Goal: Task Accomplishment & Management: Complete application form

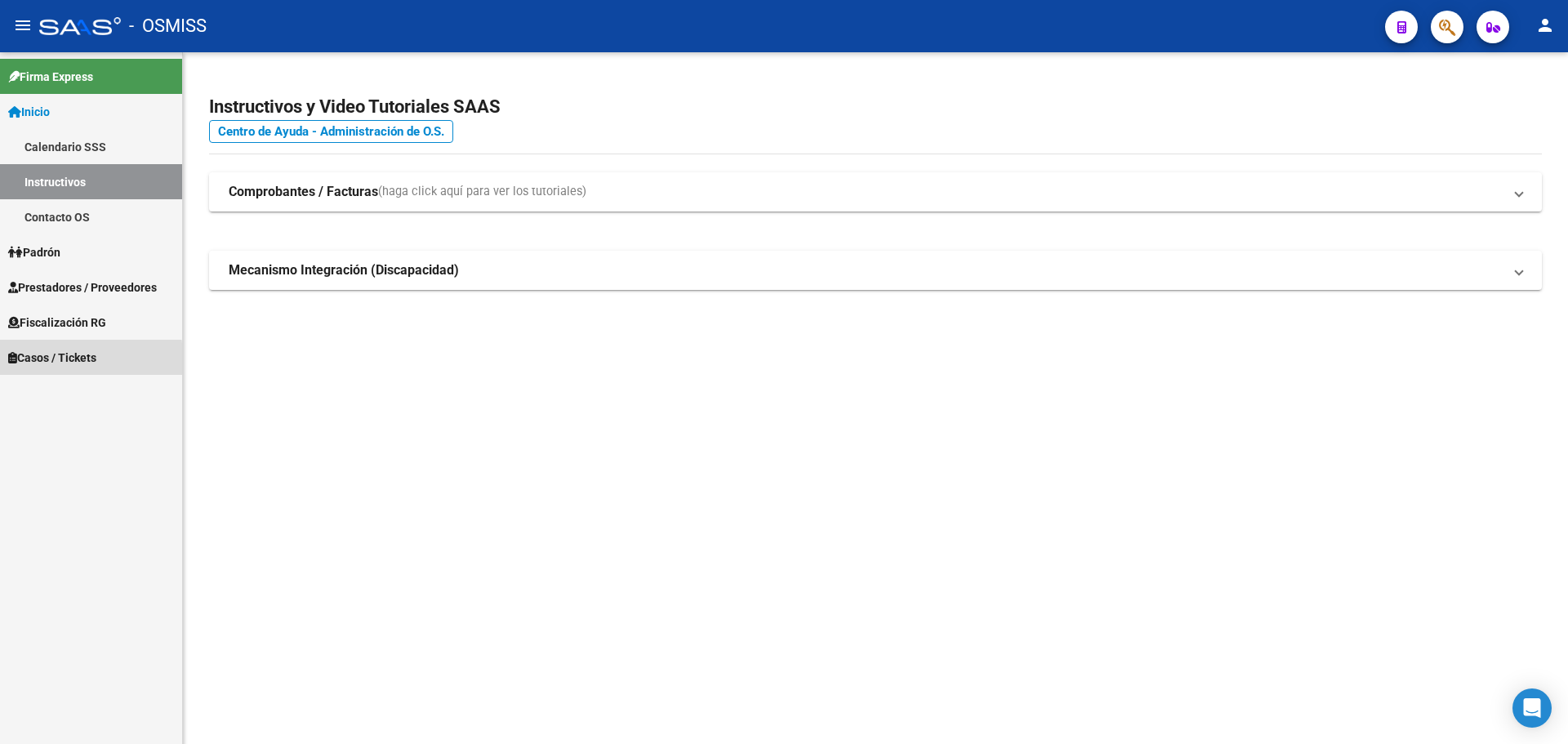
click at [20, 360] on span "Casos / Tickets" at bounding box center [51, 358] width 88 height 18
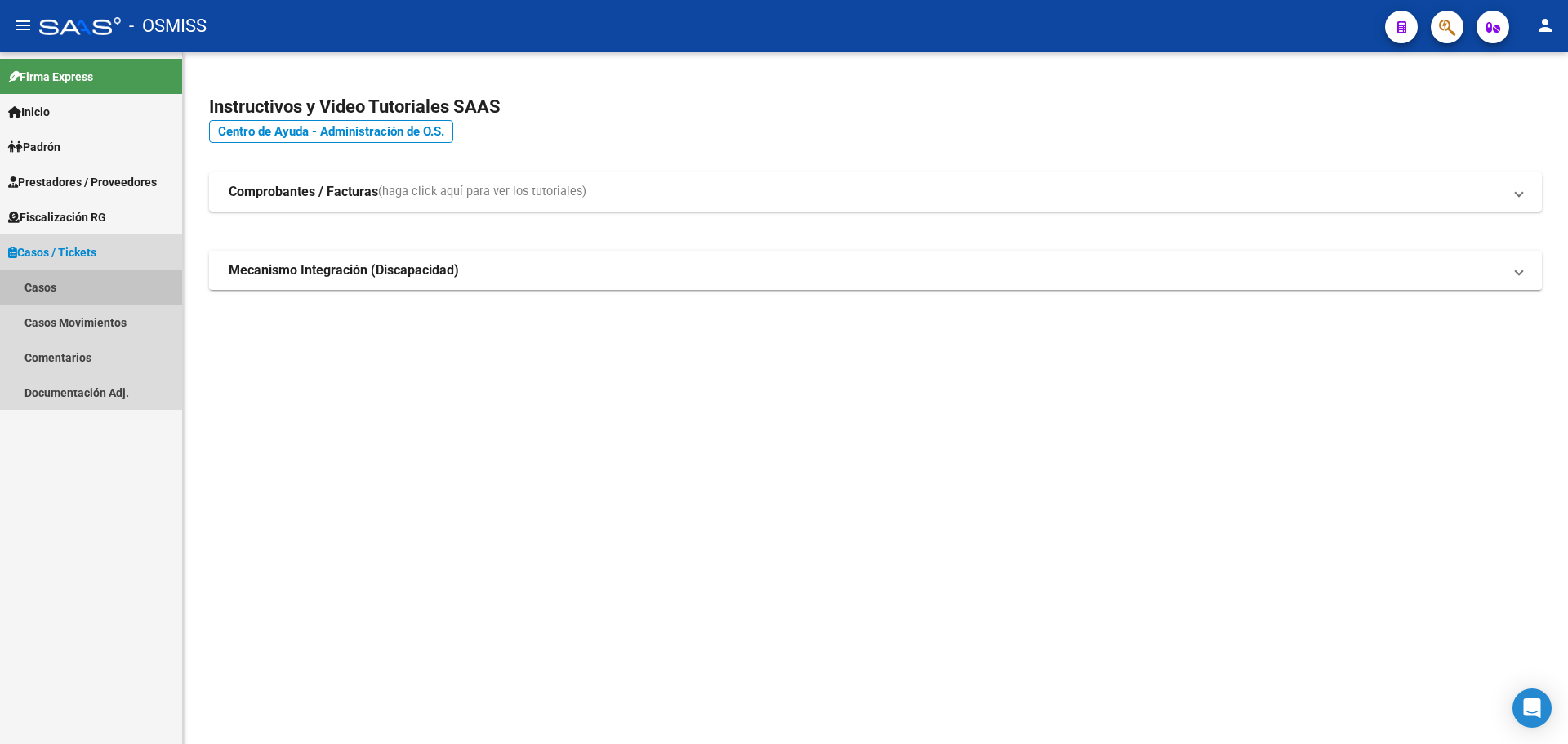
click at [45, 289] on link "Casos" at bounding box center [91, 287] width 182 height 36
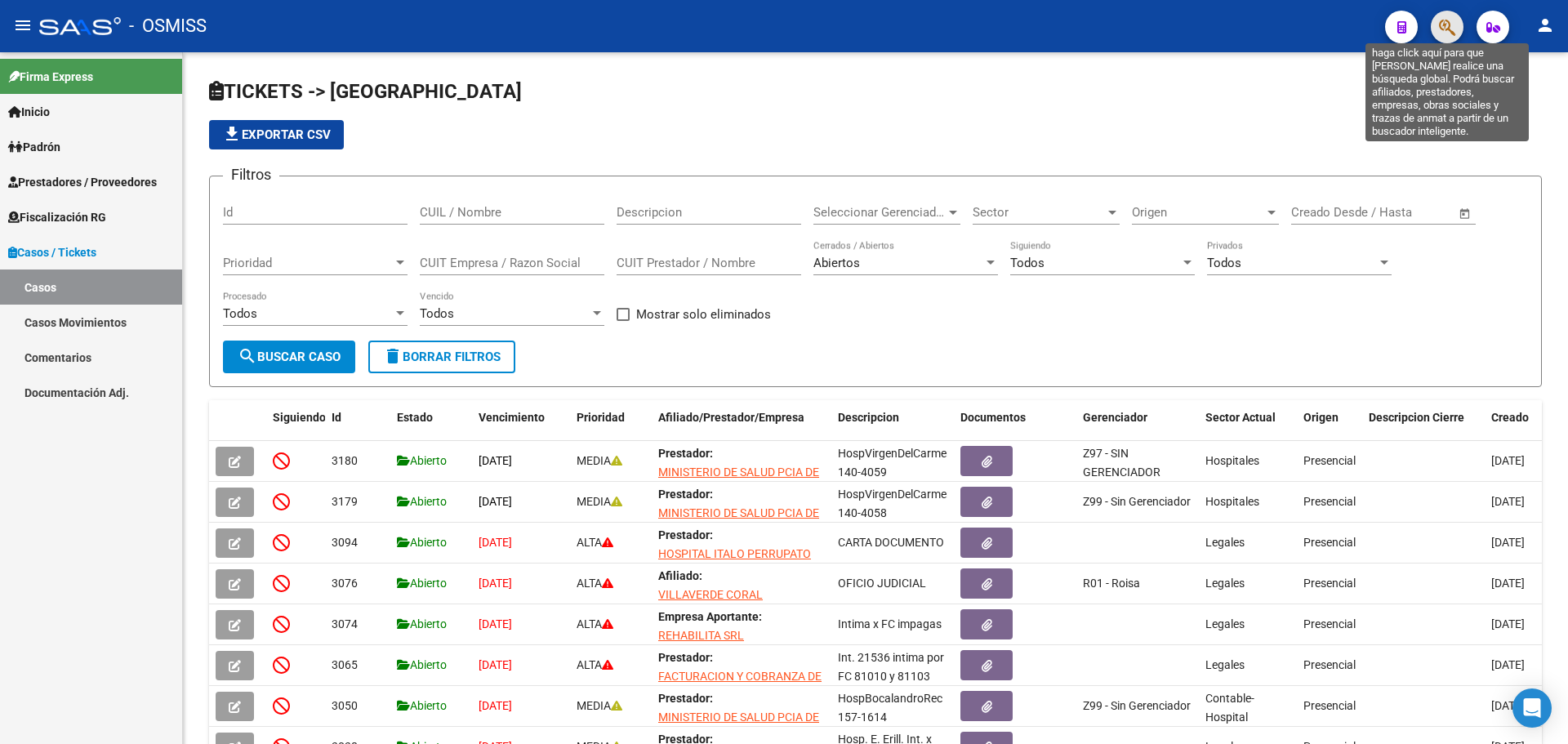
click at [1449, 28] on icon "button" at bounding box center [1446, 27] width 16 height 19
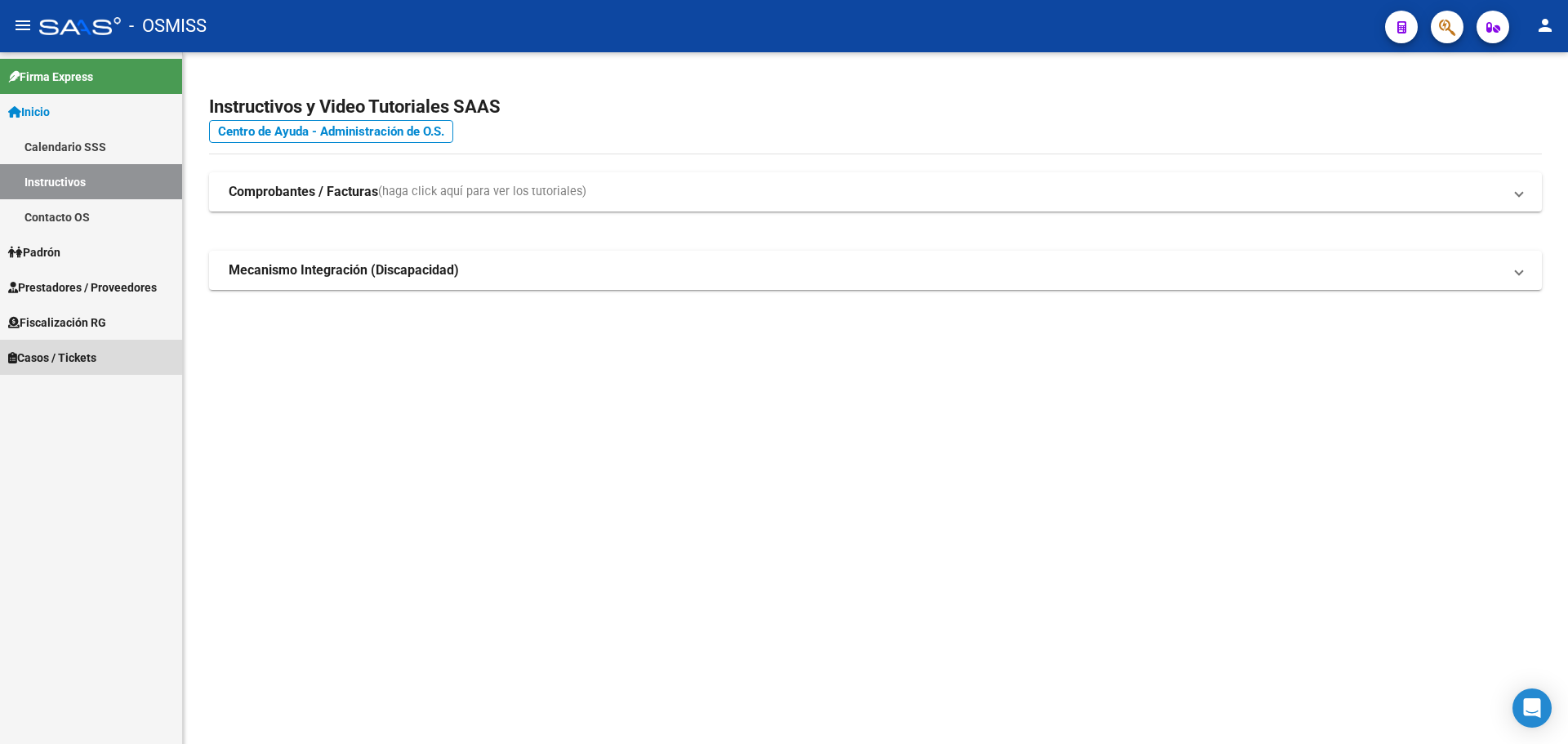
click at [44, 349] on span "Casos / Tickets" at bounding box center [51, 358] width 88 height 18
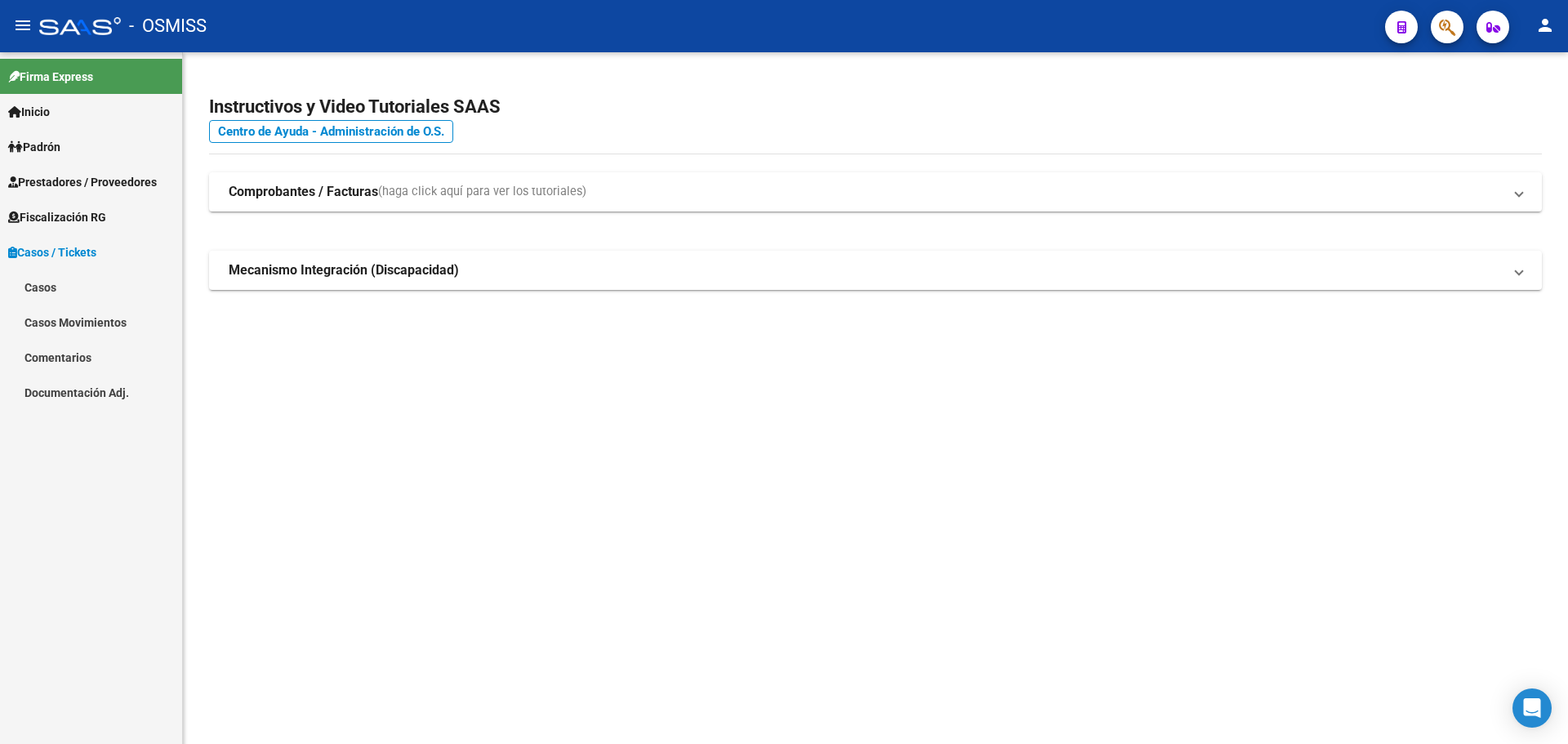
click at [37, 280] on link "Casos" at bounding box center [91, 287] width 182 height 36
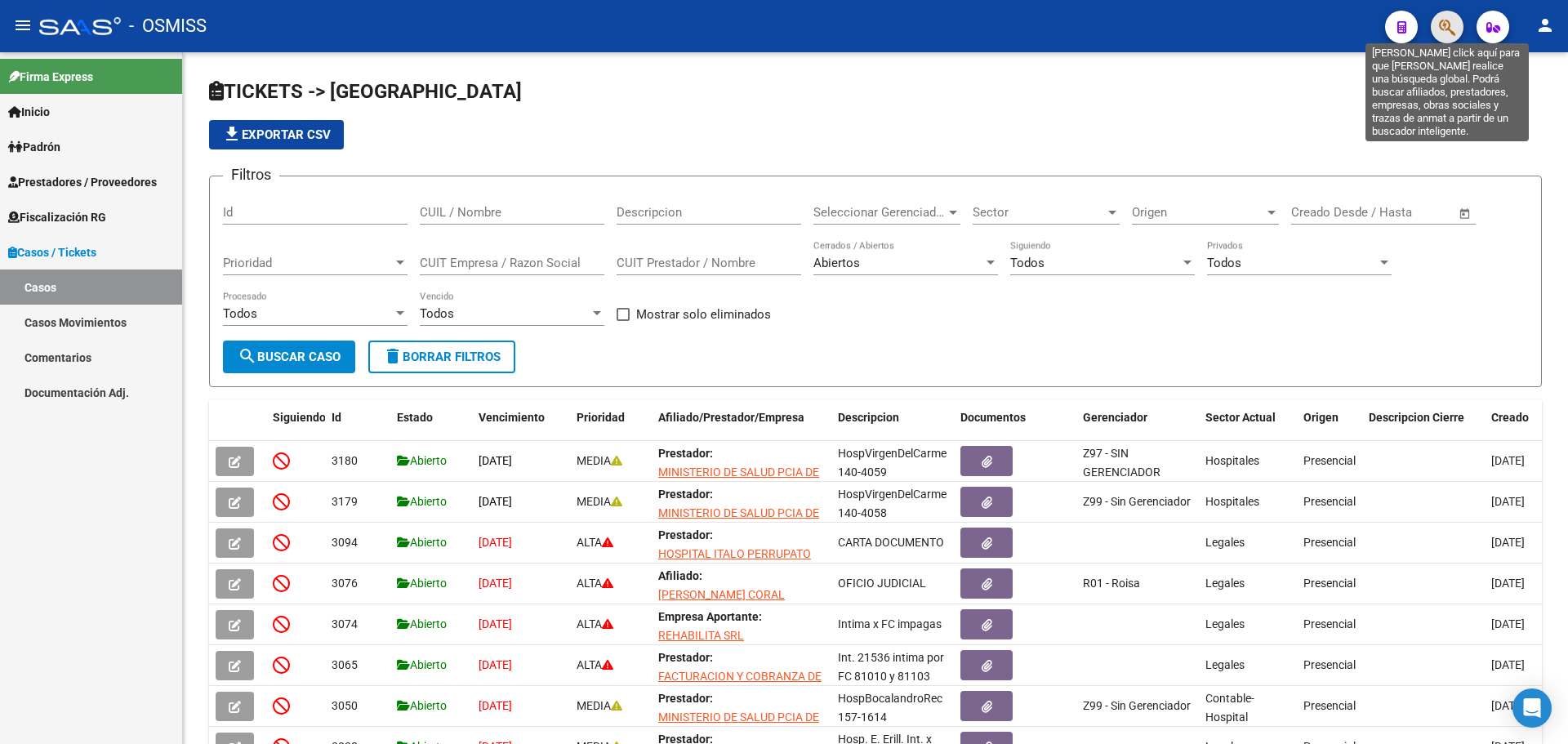
click at [1440, 24] on icon "button" at bounding box center [1446, 27] width 16 height 19
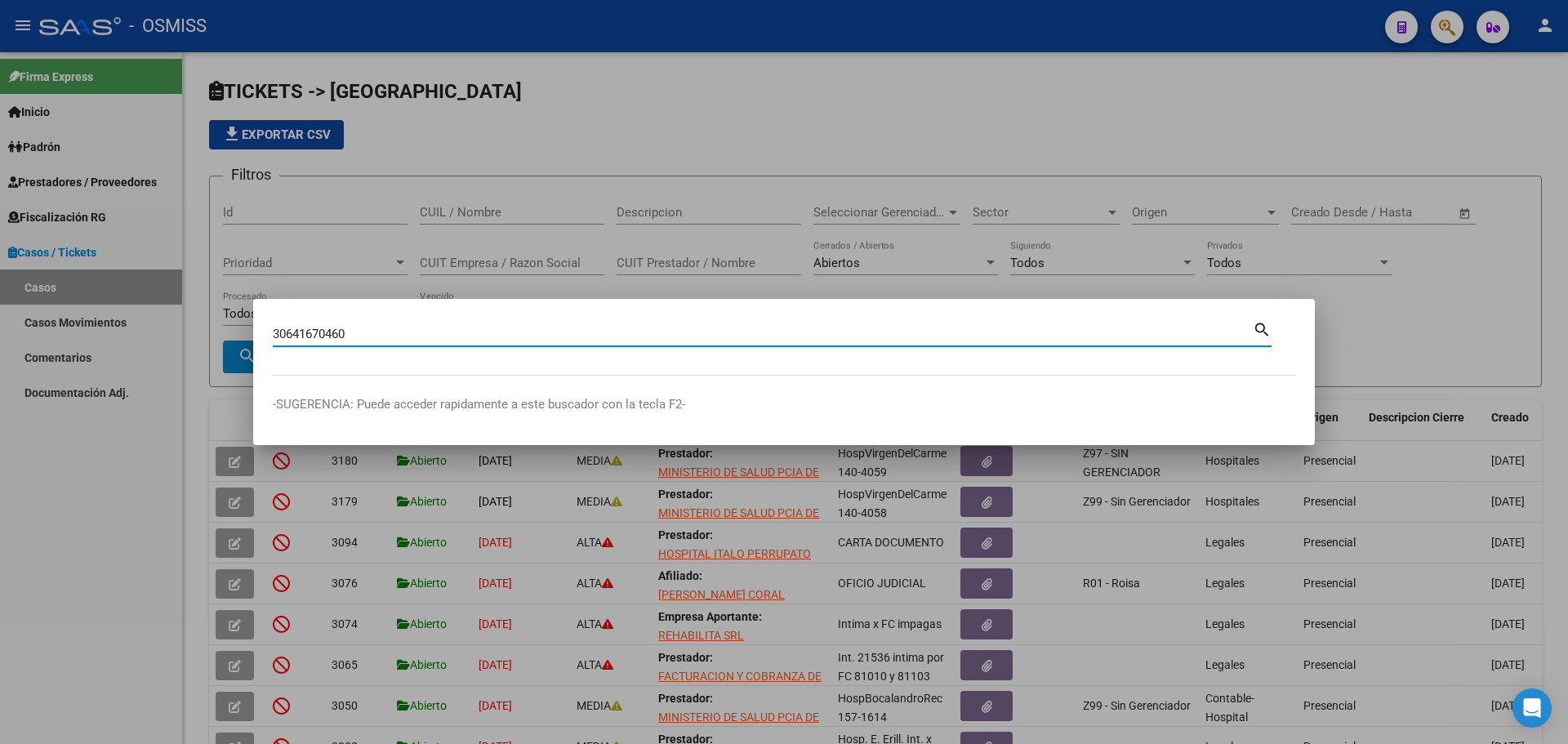
type input "30641670460"
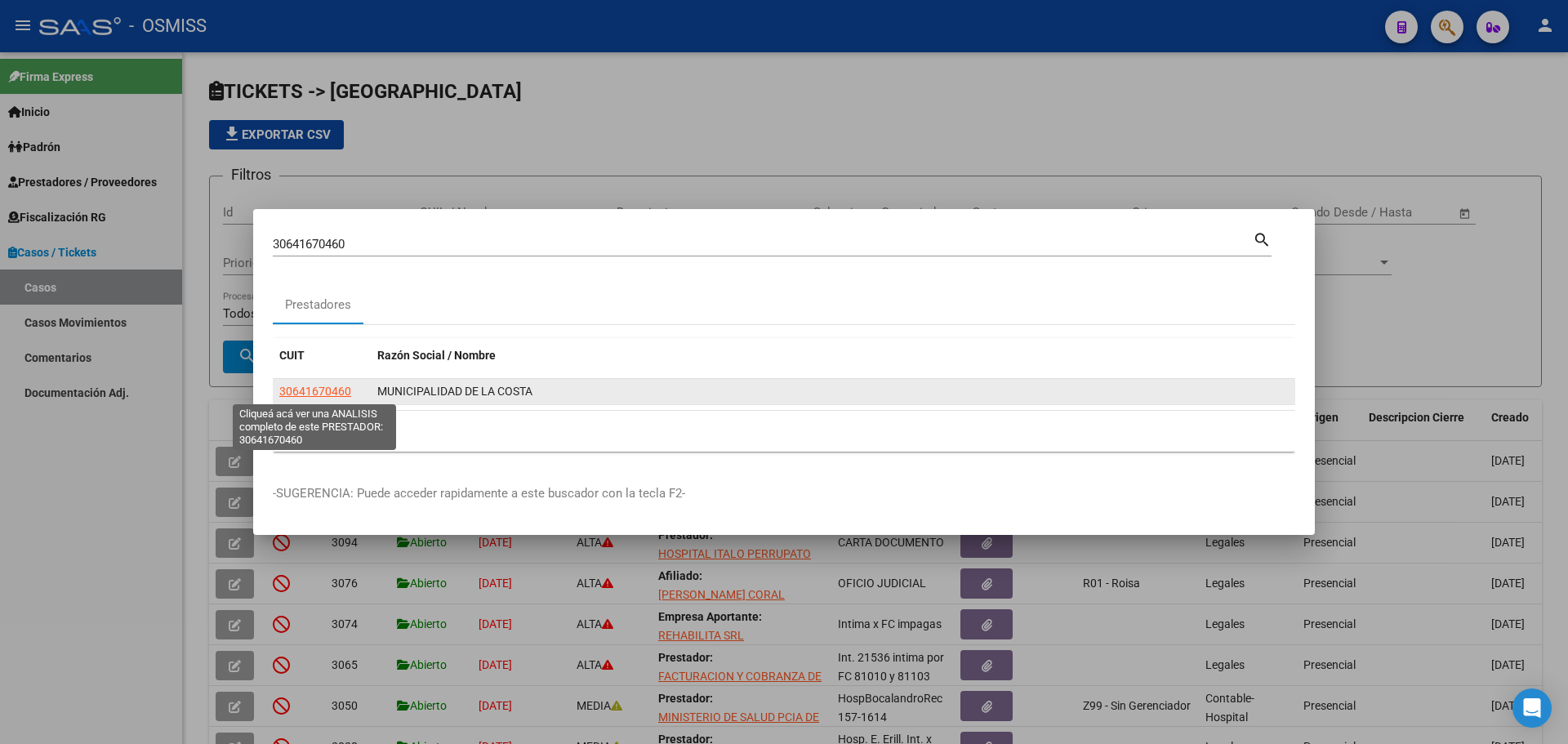
click at [301, 389] on span "30641670460" at bounding box center [315, 391] width 72 height 13
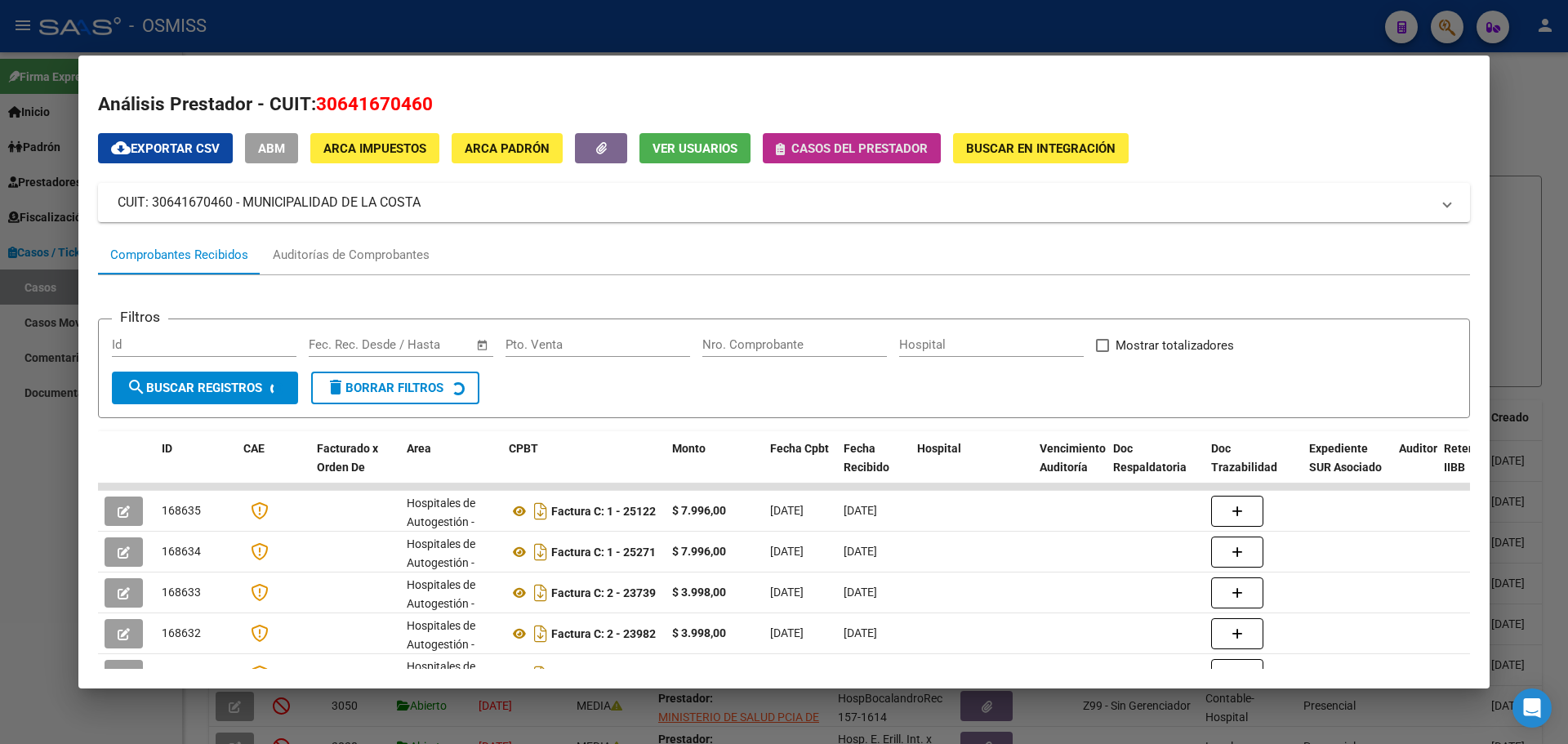
click at [774, 153] on button "Casos del prestador" at bounding box center [851, 148] width 178 height 30
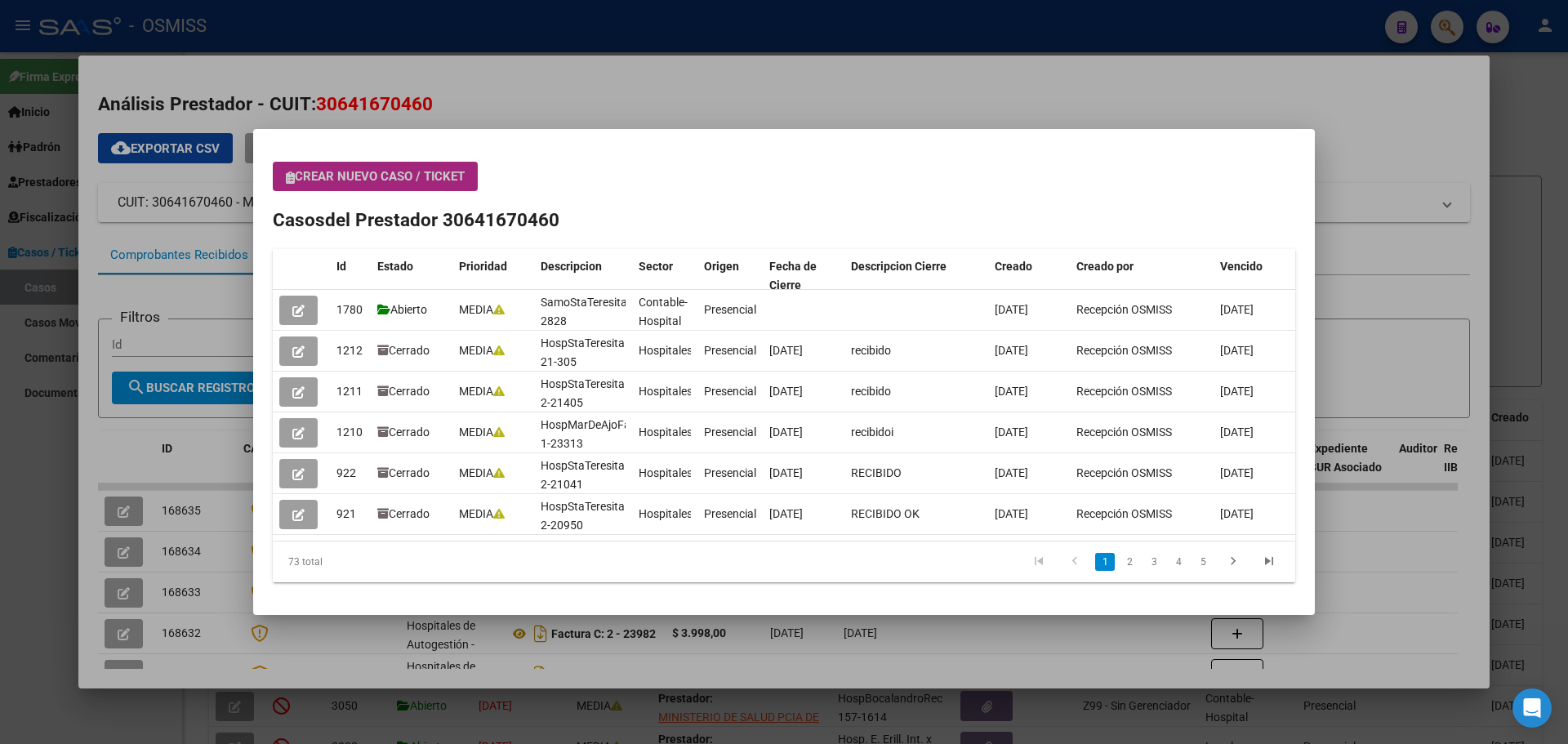
click at [289, 170] on span "Crear nuevo caso / ticket" at bounding box center [375, 176] width 178 height 15
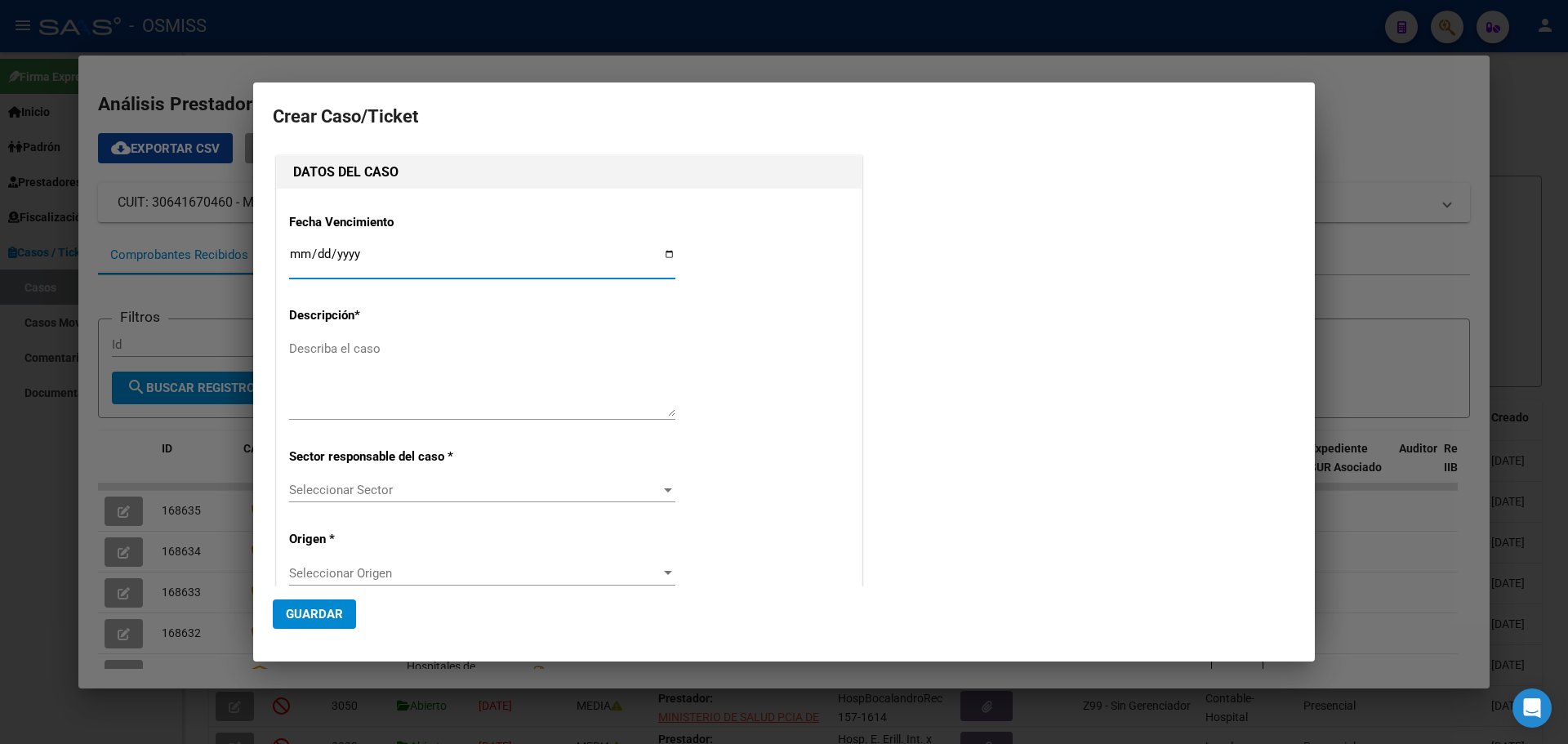
click at [663, 250] on input "Ingresar fecha" at bounding box center [482, 260] width 386 height 26
type input "2025-10-08"
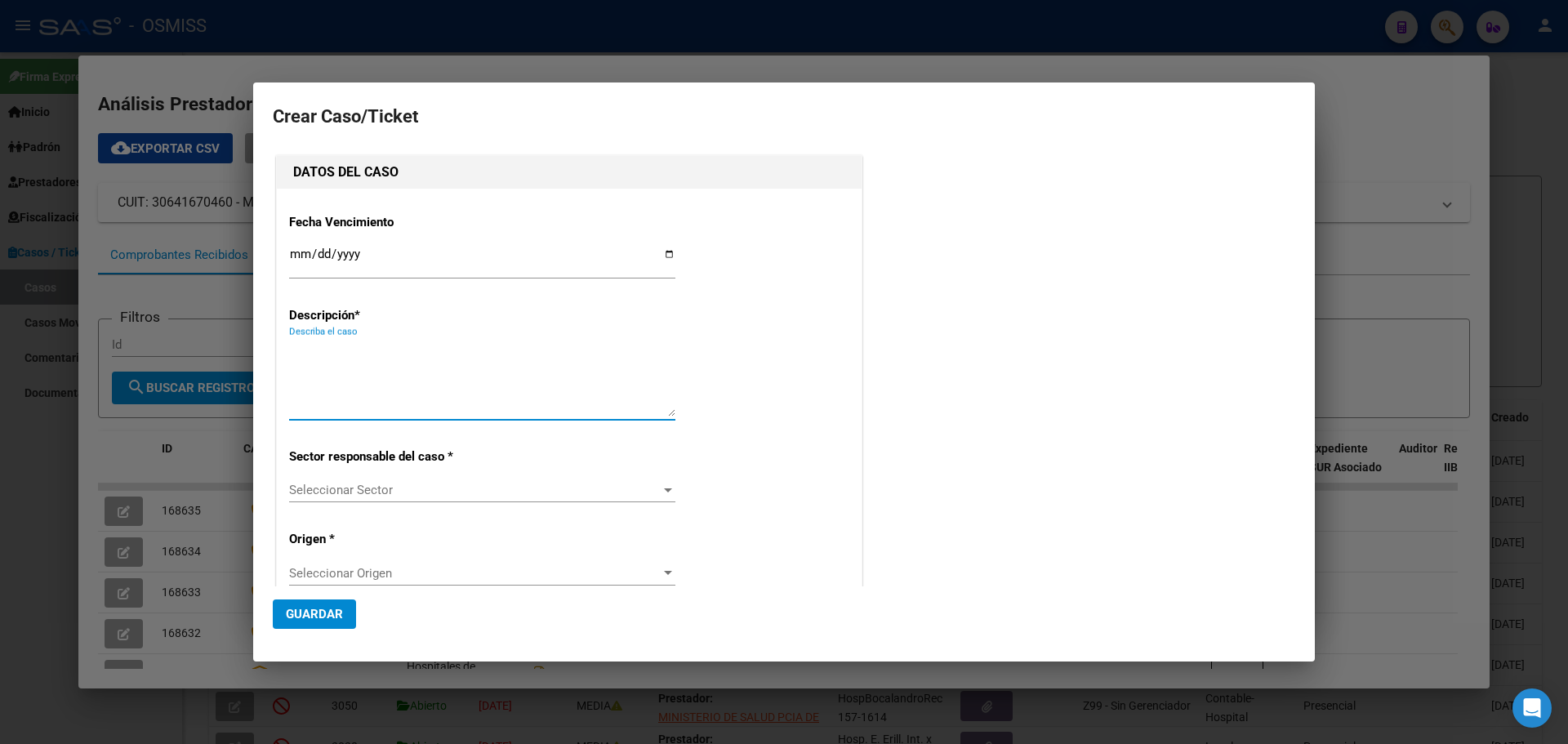
click at [333, 348] on textarea "Describa el caso" at bounding box center [482, 378] width 386 height 76
type textarea "MuniDeLaCosta Rec 44035"
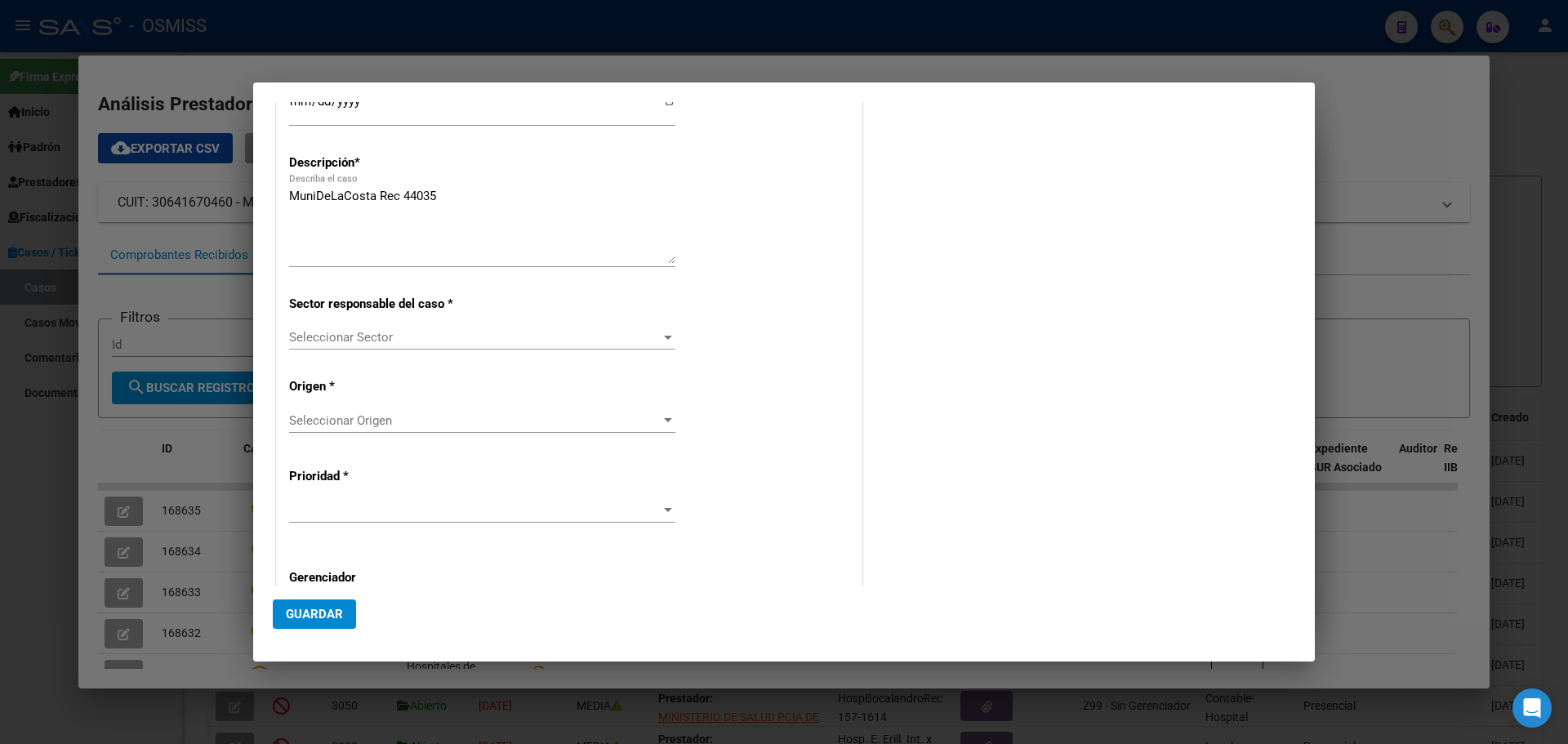
scroll to position [218, 0]
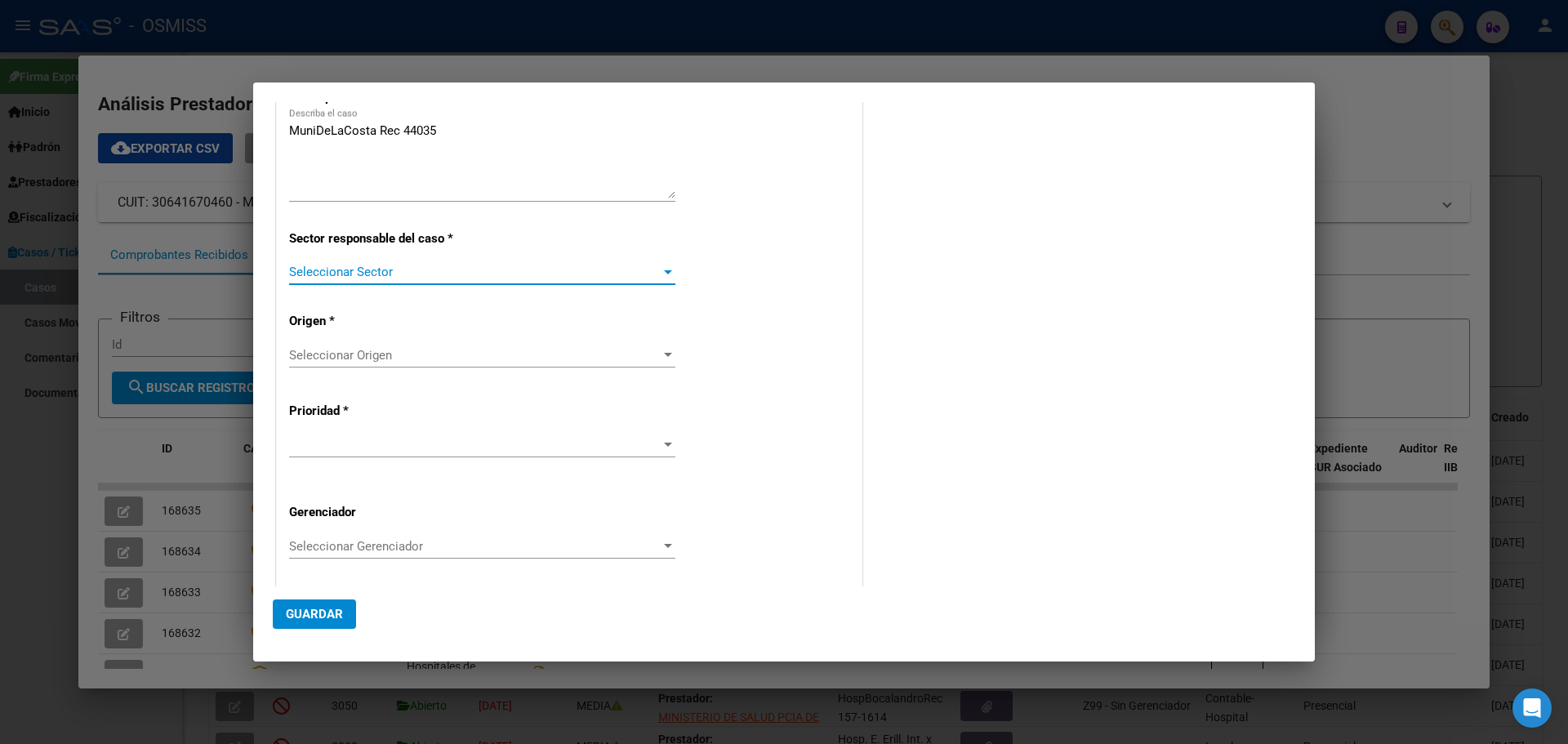
click at [661, 270] on div at bounding box center [668, 272] width 15 height 13
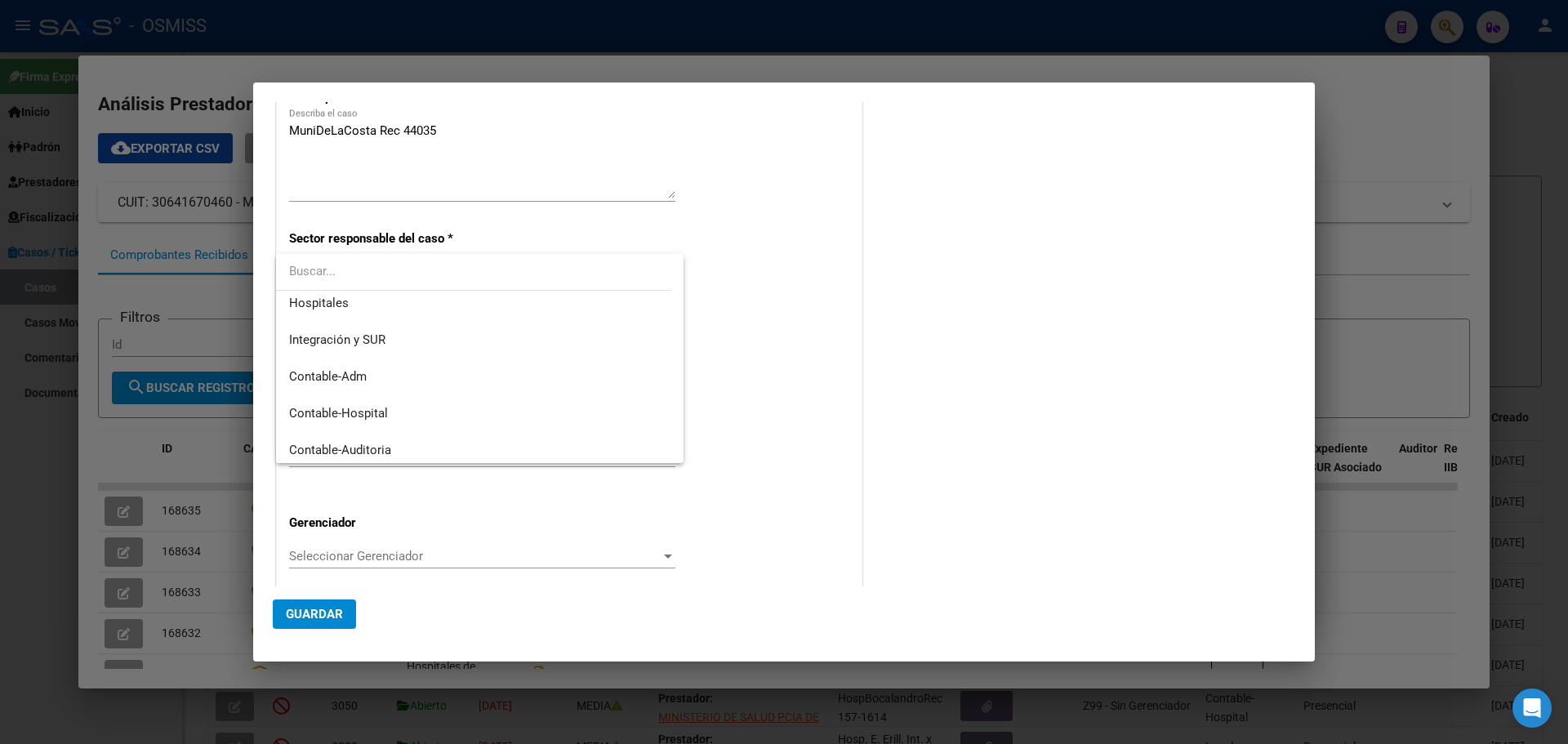
scroll to position [158, 0]
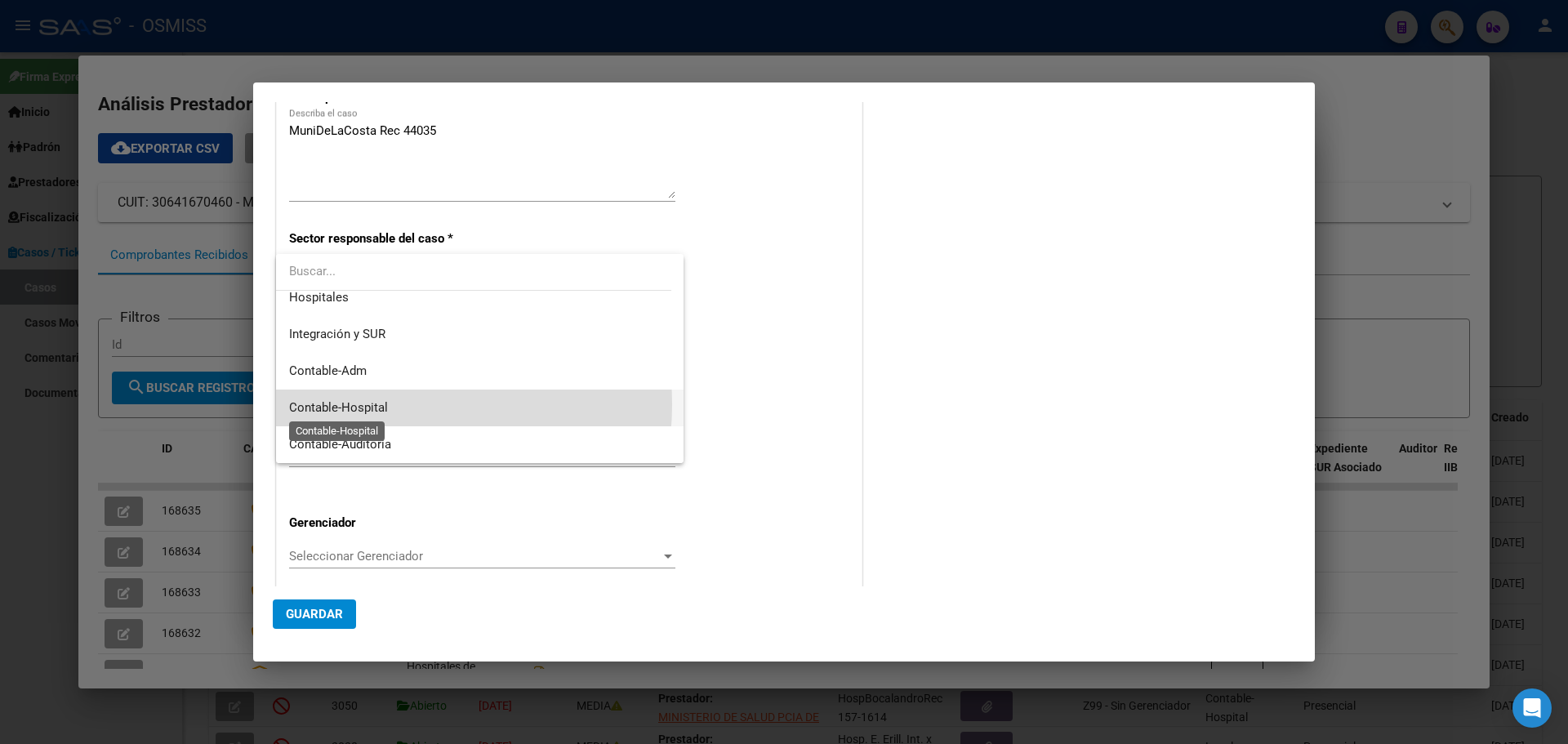
click at [371, 404] on span "Contable-Hospital" at bounding box center [338, 408] width 99 height 15
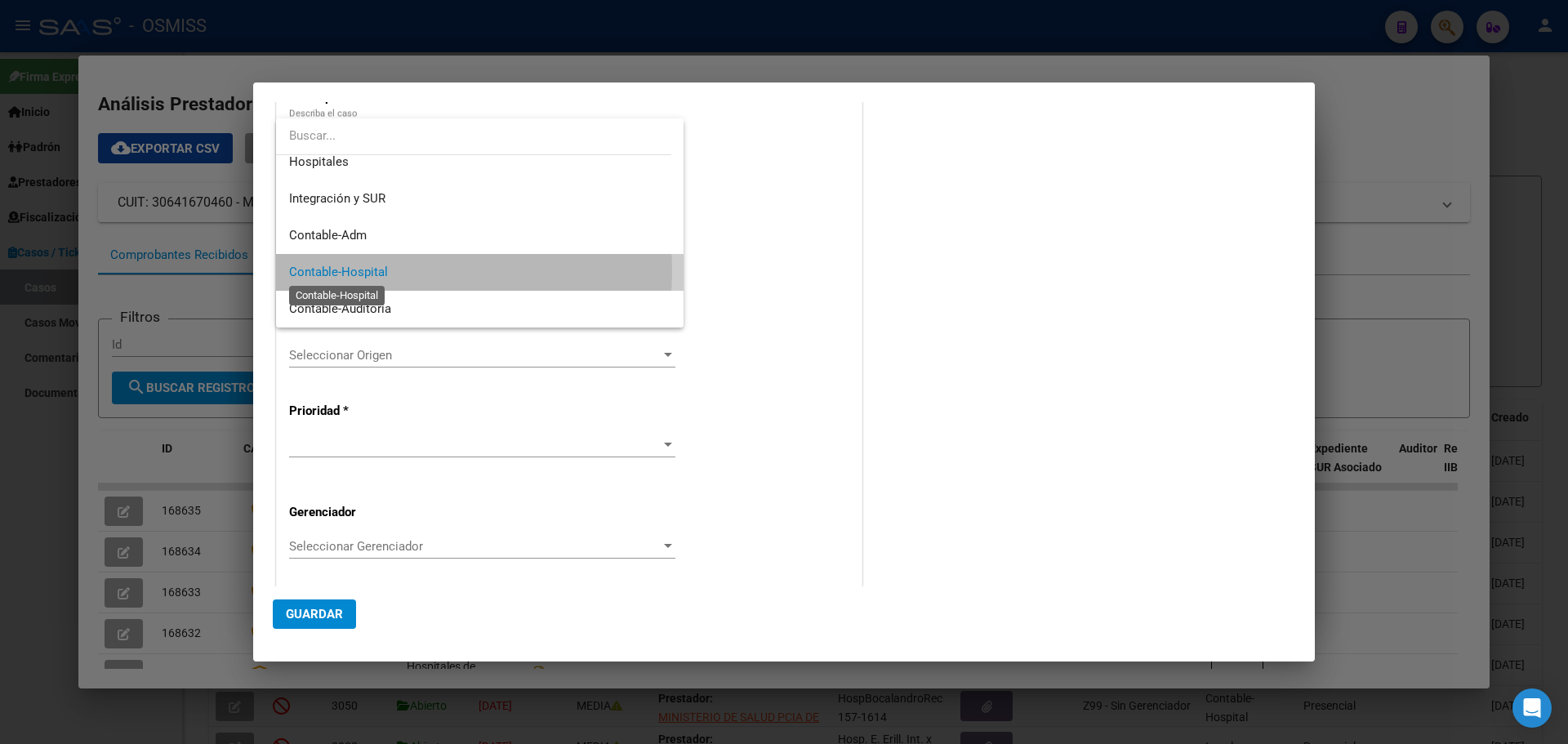
click at [386, 271] on span "Contable-Hospital" at bounding box center [338, 272] width 99 height 15
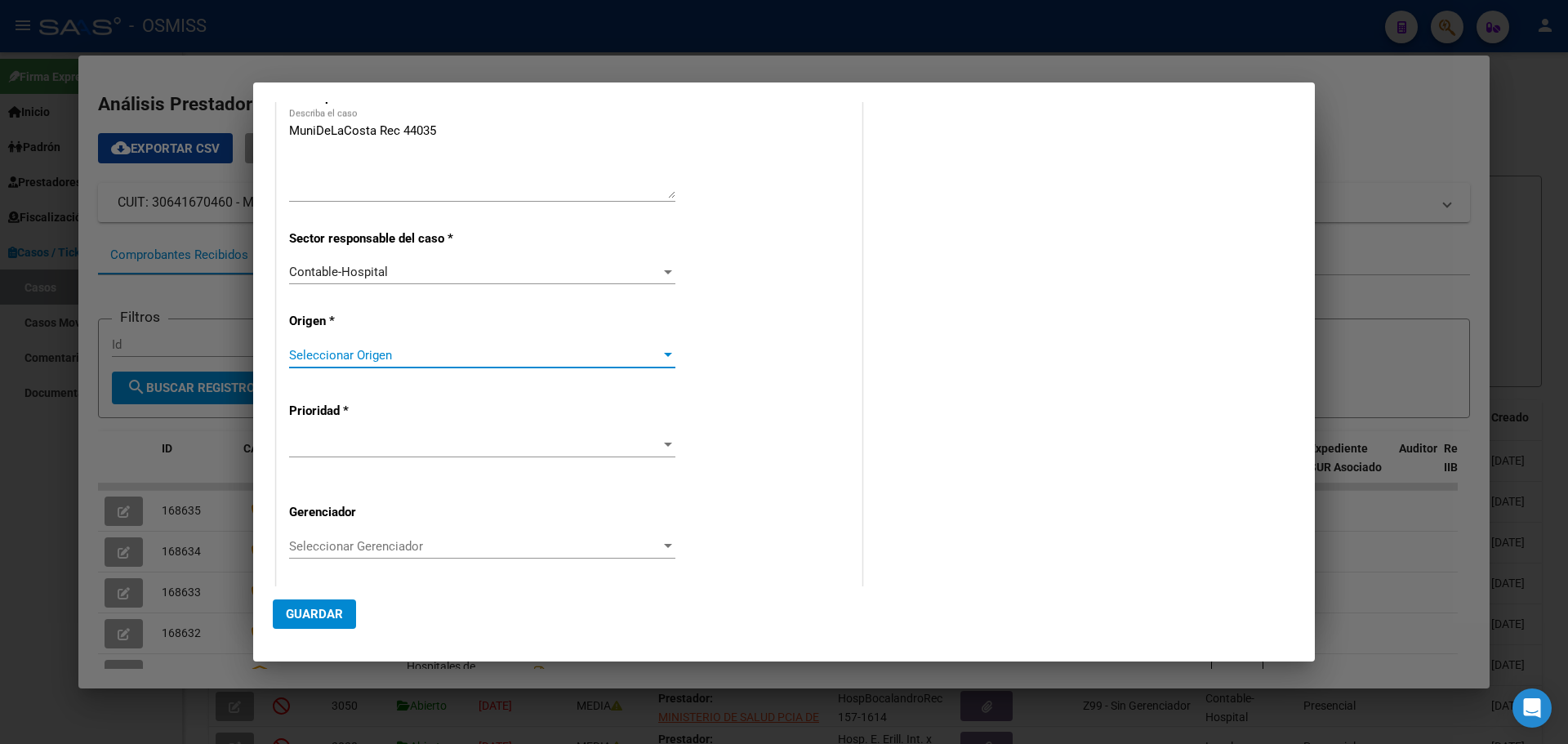
click at [665, 354] on div at bounding box center [668, 354] width 8 height 4
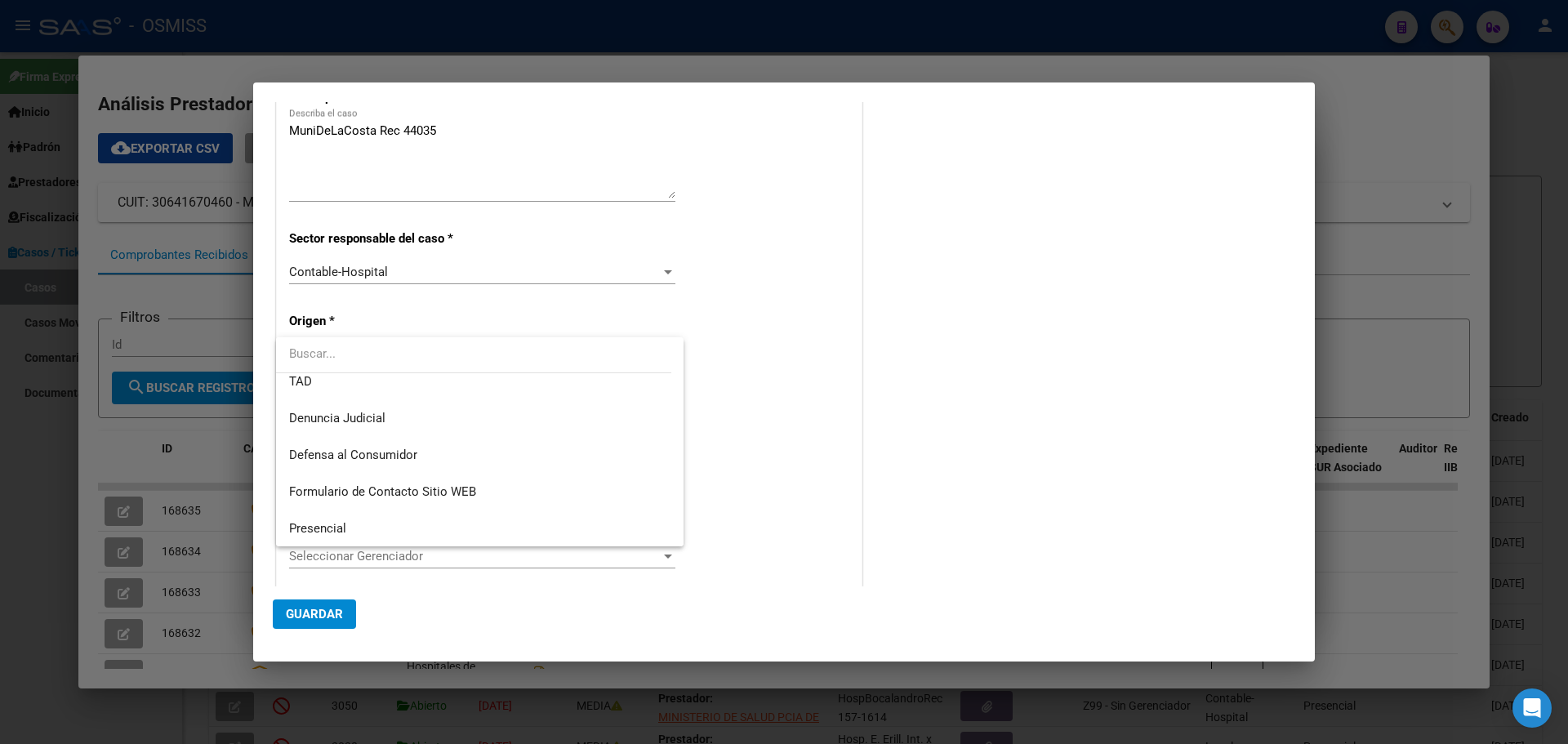
scroll to position [131, 0]
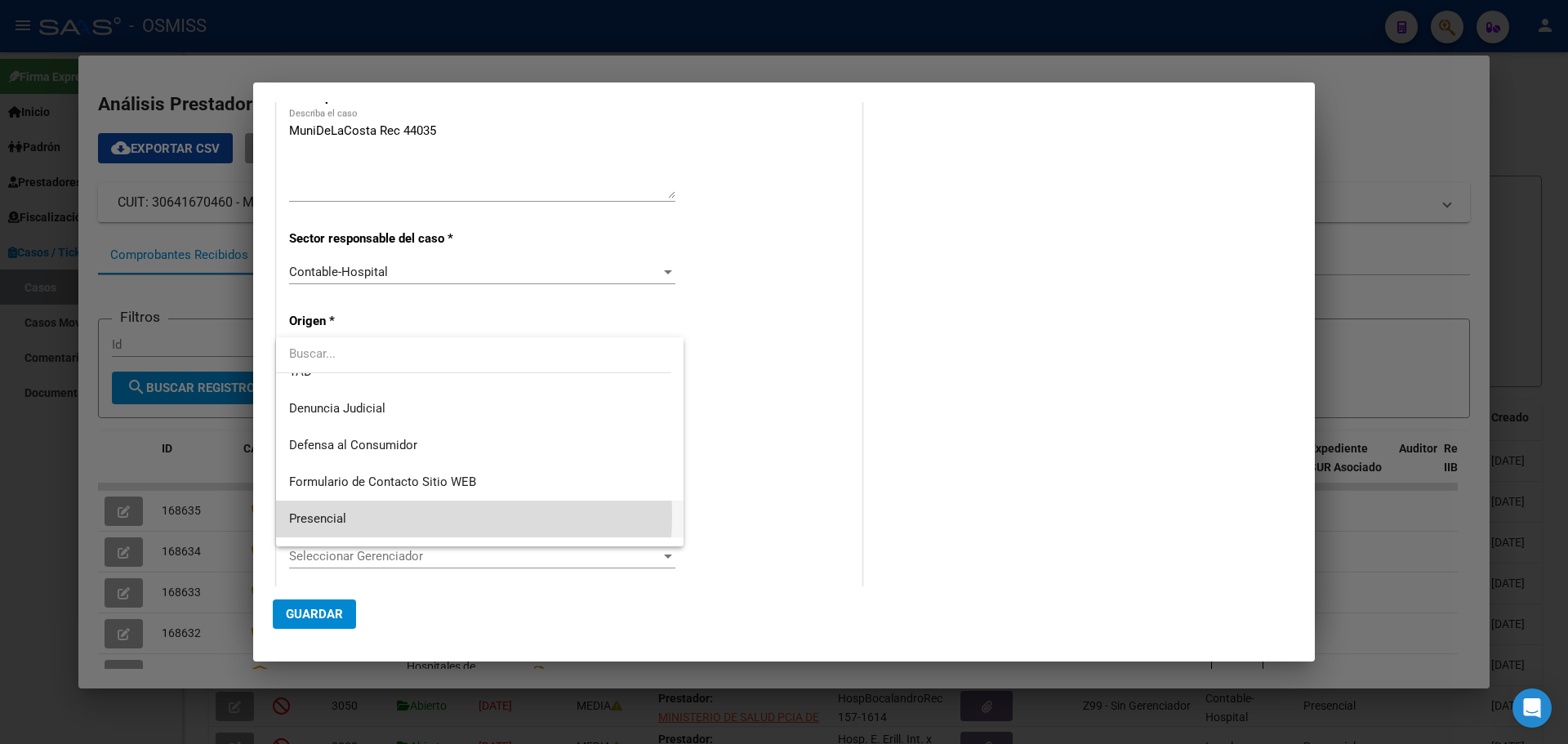
click at [372, 515] on span "Presencial" at bounding box center [479, 518] width 381 height 36
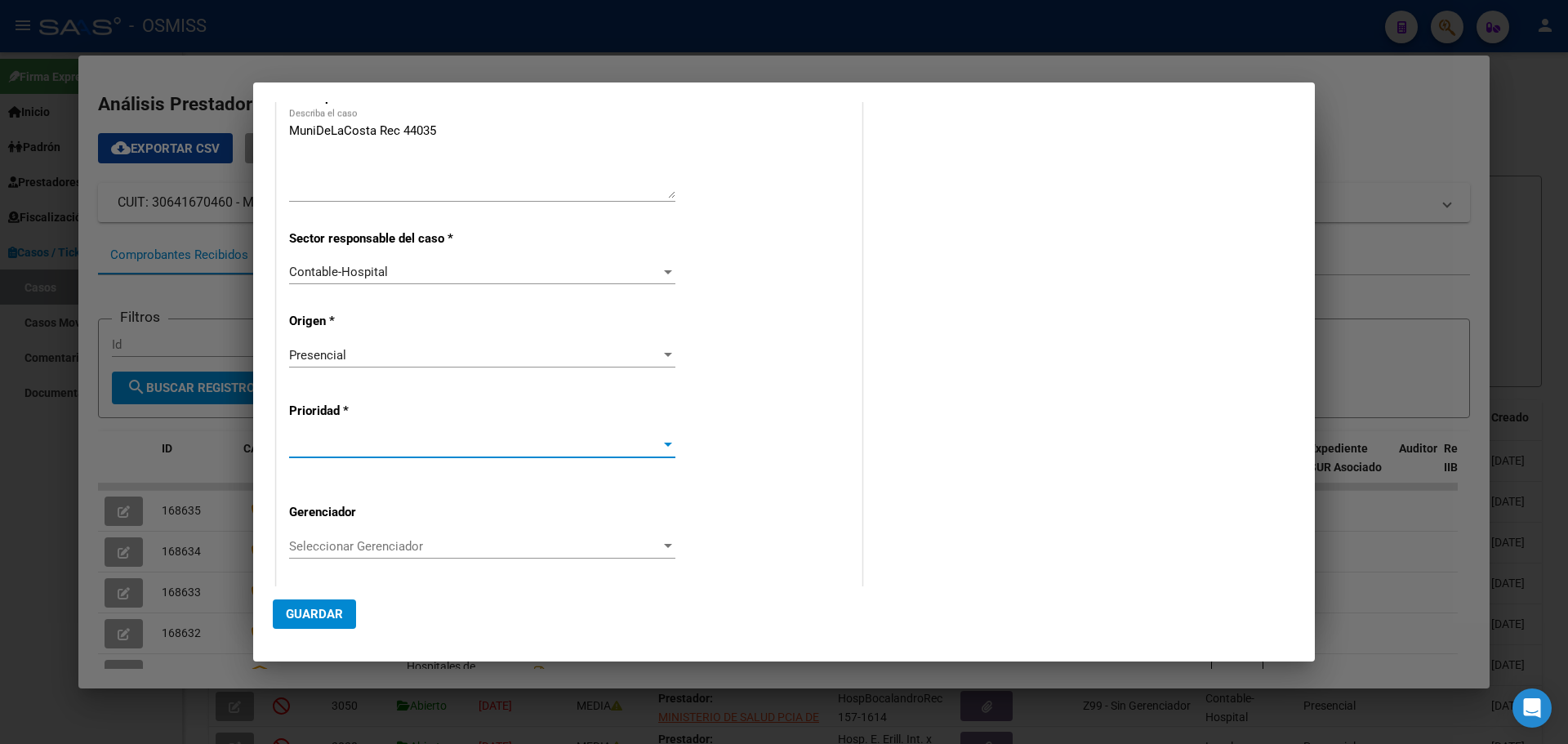
click at [666, 440] on div at bounding box center [668, 445] width 15 height 13
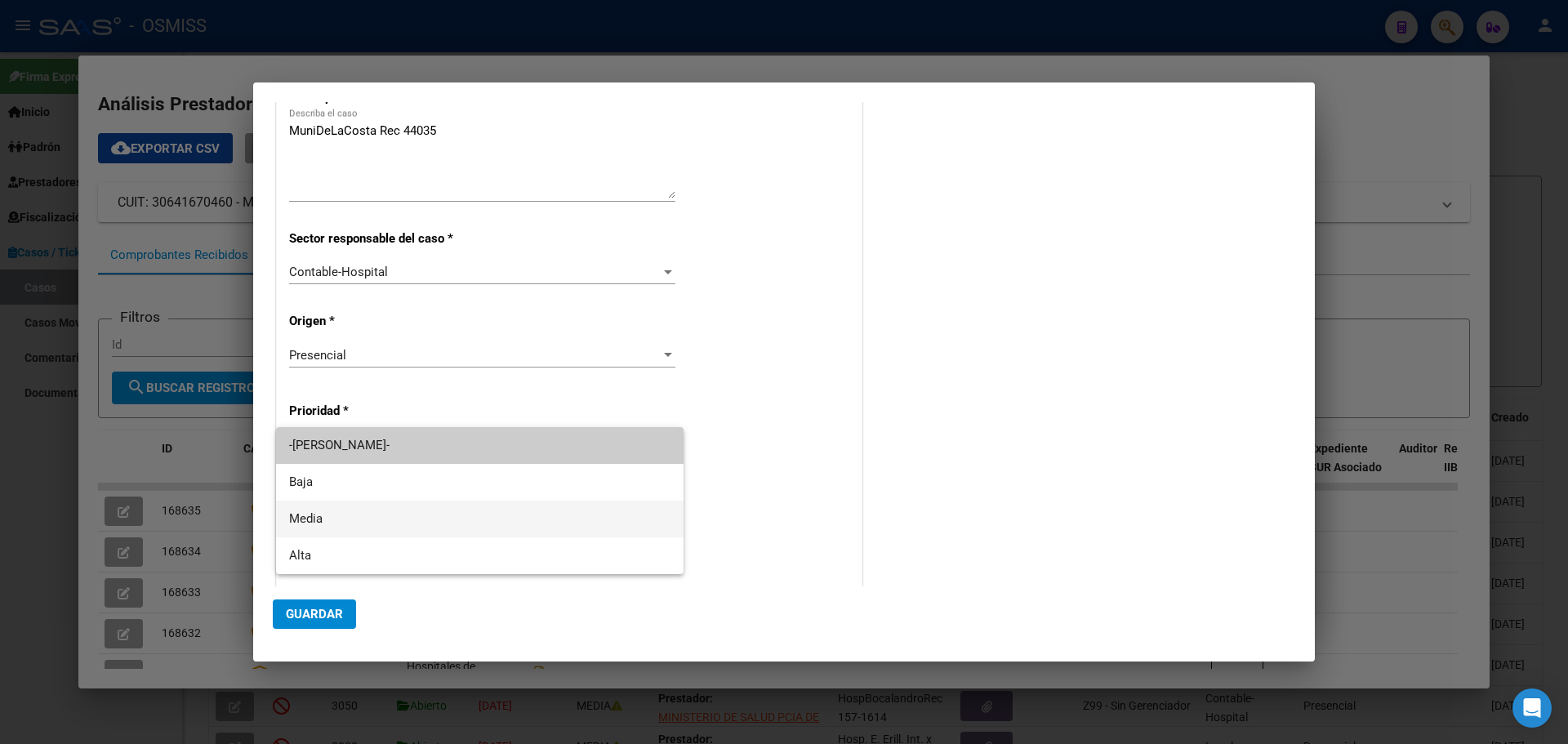
click at [336, 517] on span "Media" at bounding box center [479, 518] width 381 height 36
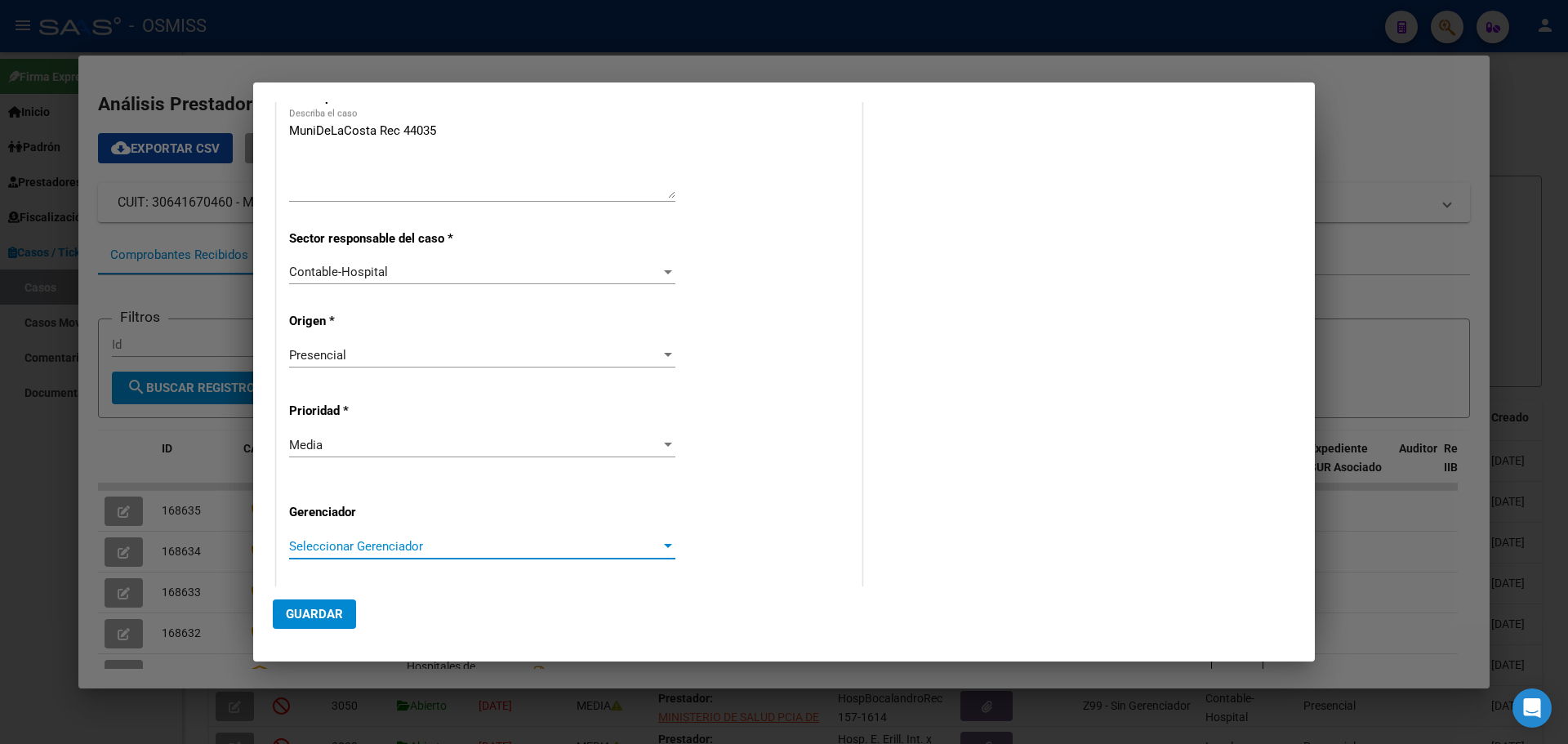
click at [666, 544] on div at bounding box center [668, 546] width 8 height 4
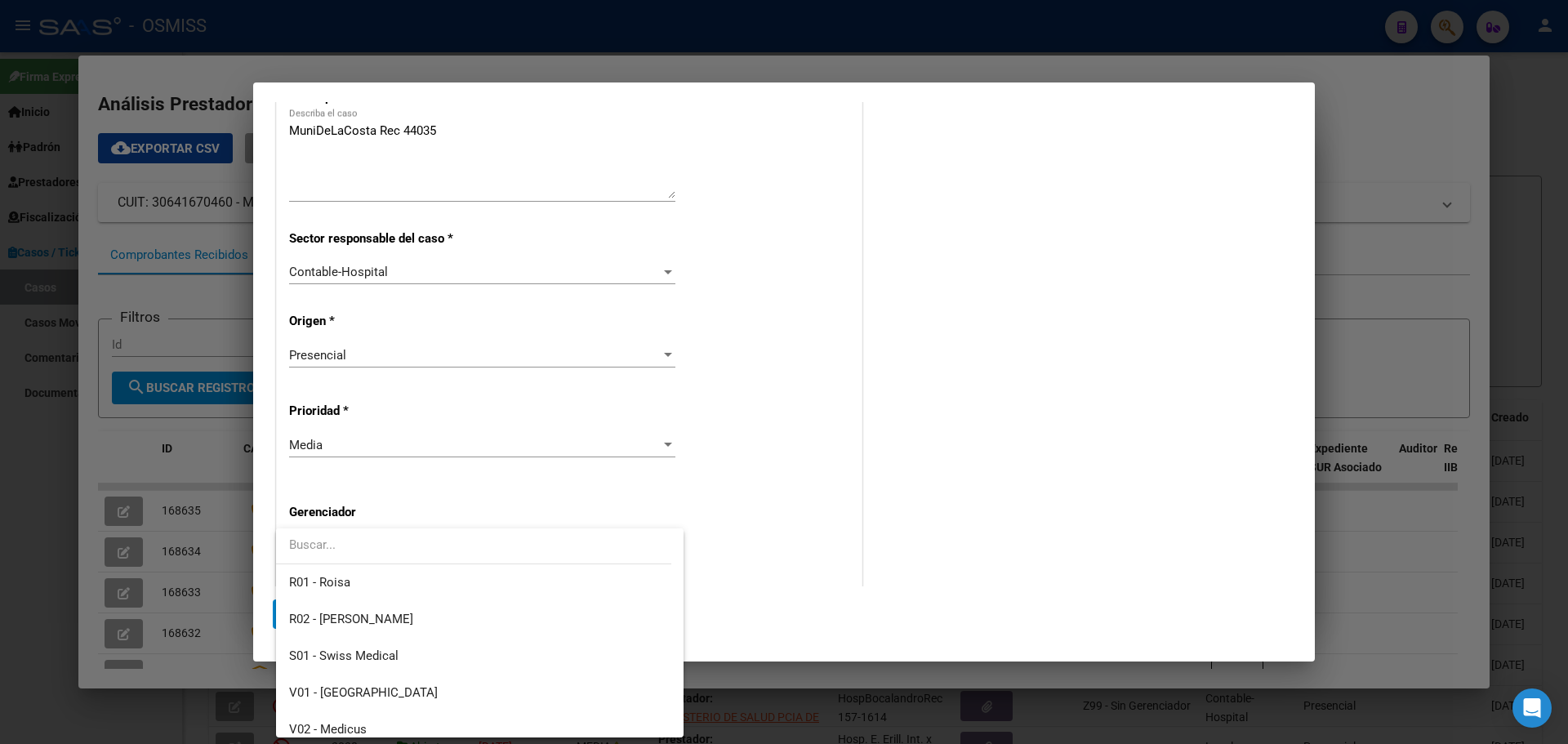
scroll to position [489, 0]
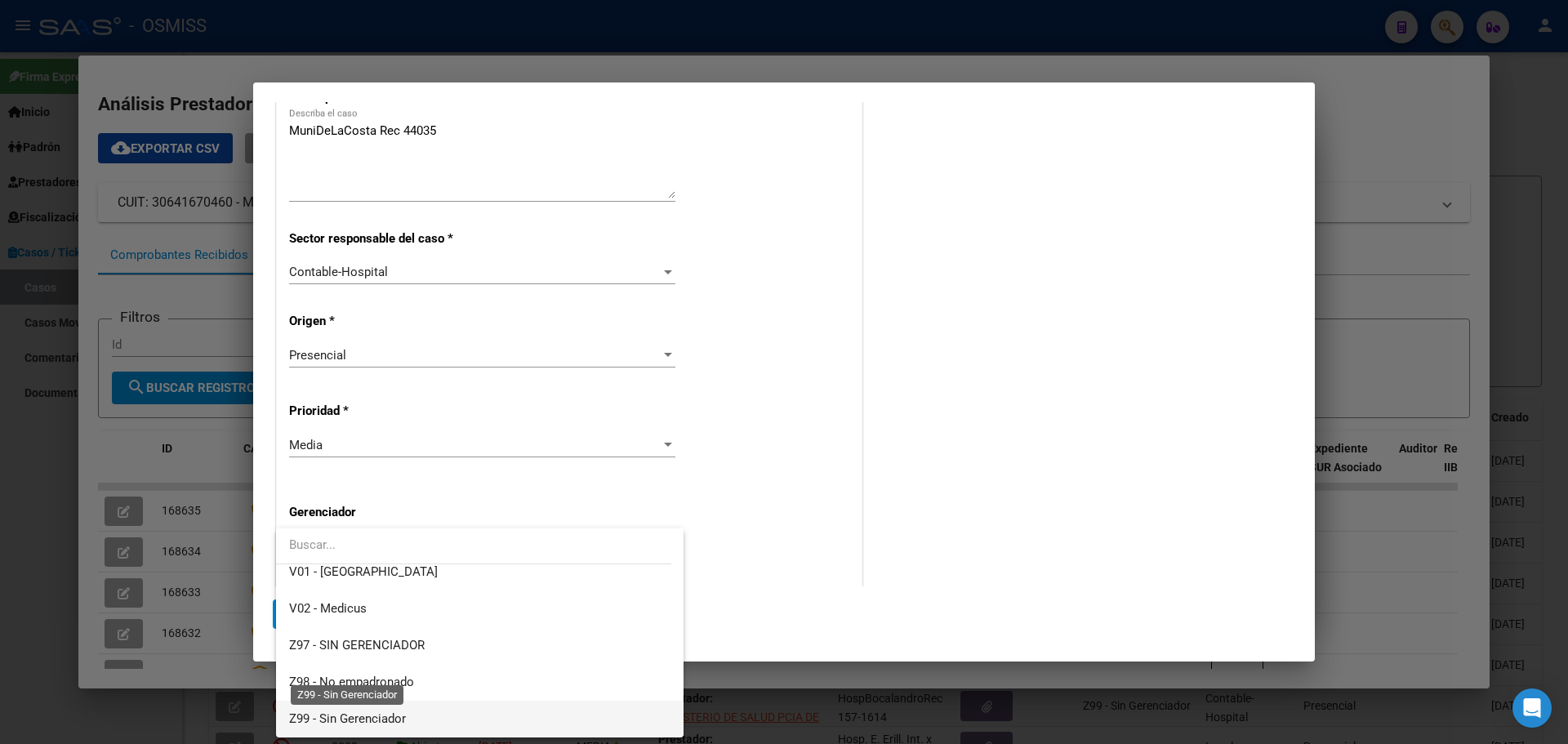
click at [297, 711] on span "Z99 - Sin Gerenciador" at bounding box center [348, 718] width 117 height 15
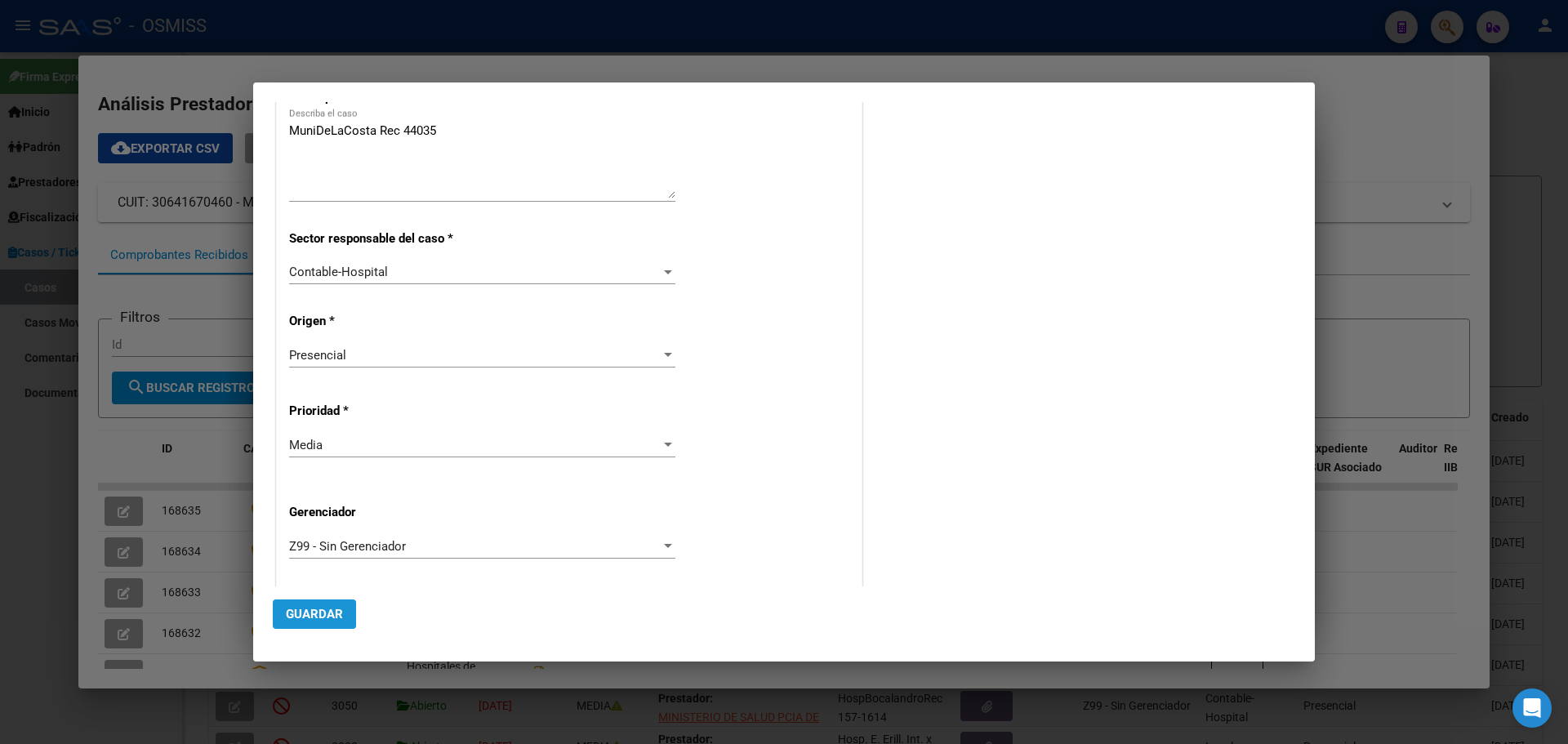
click at [299, 610] on span "Guardar" at bounding box center [314, 613] width 57 height 15
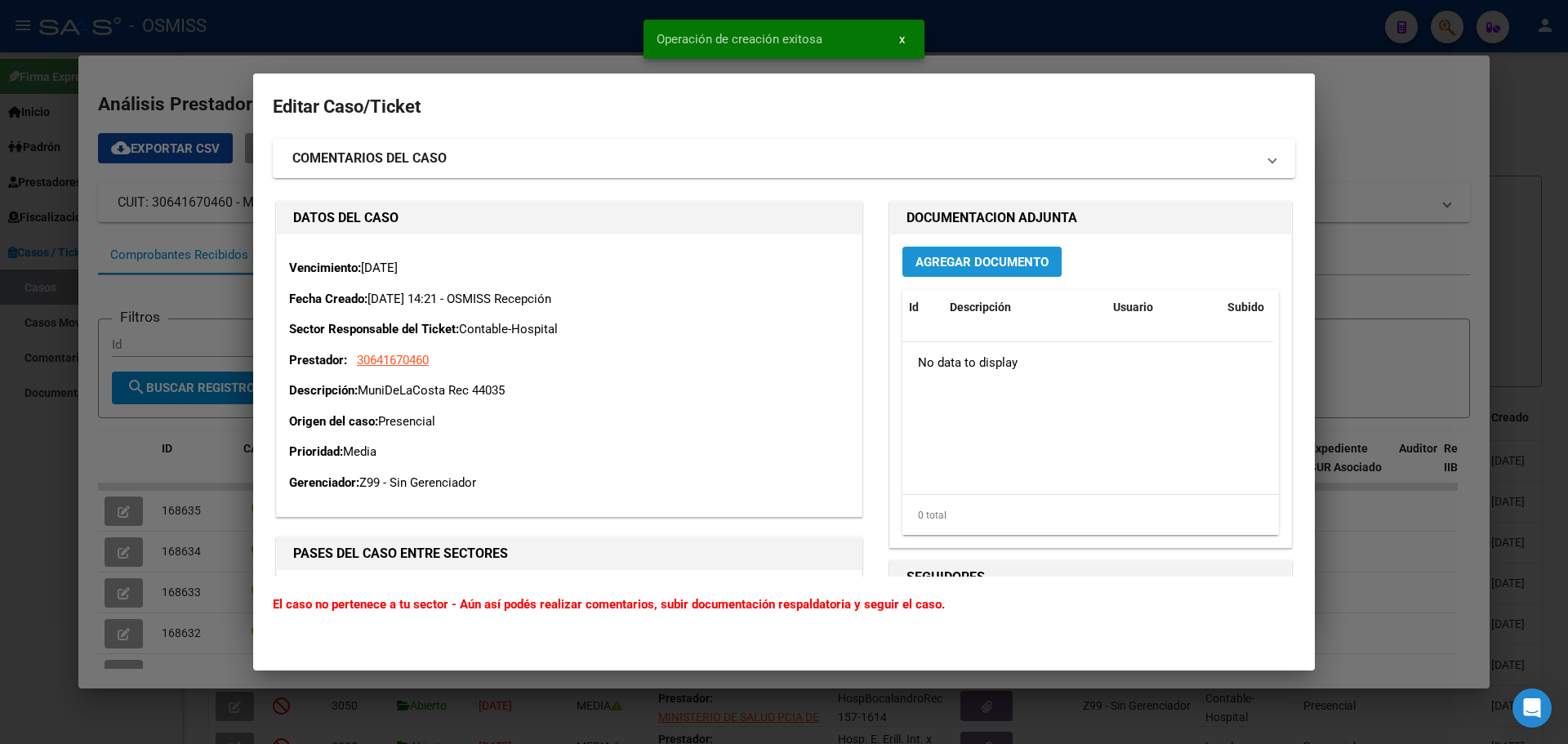
click at [988, 253] on button "Agregar Documento" at bounding box center [981, 262] width 159 height 30
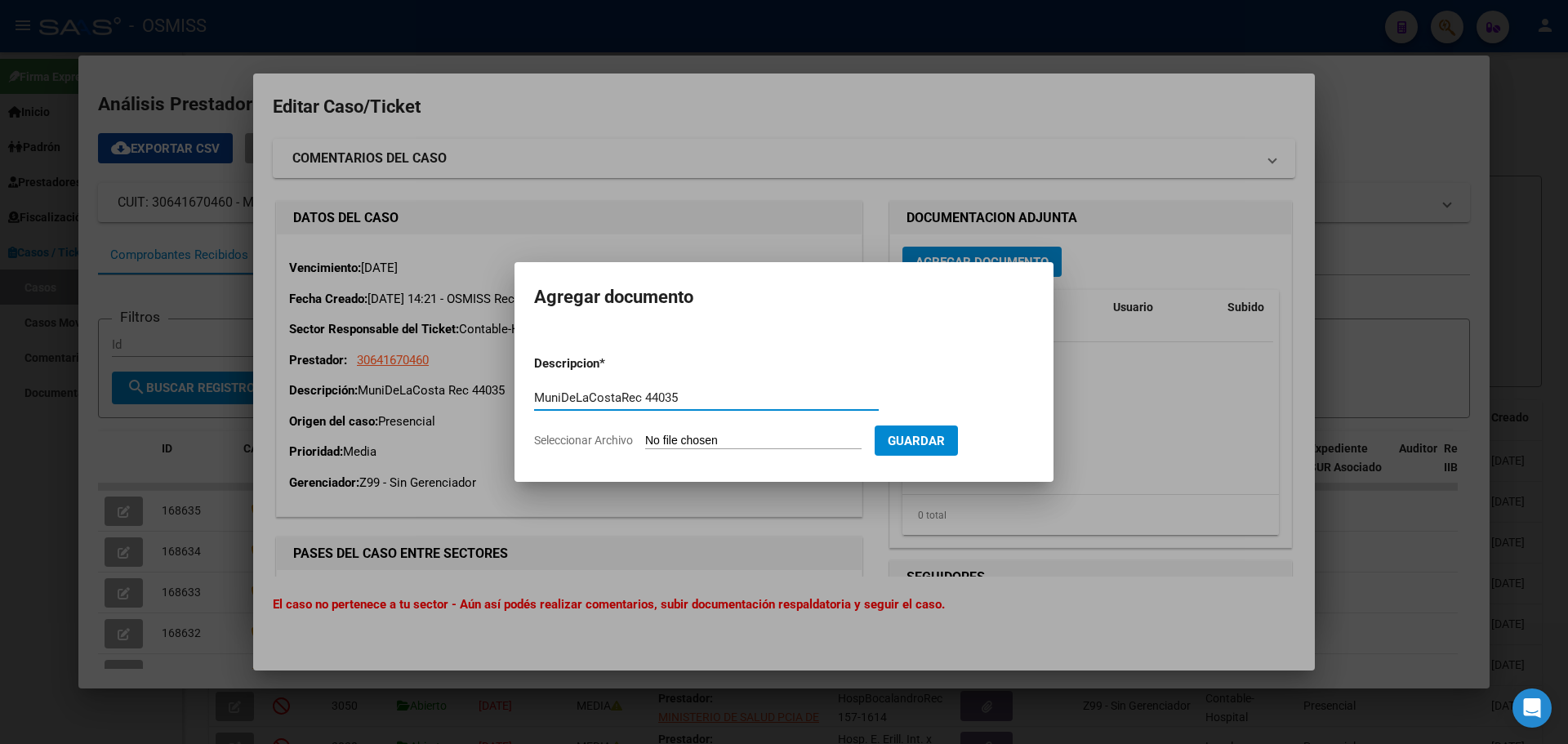
type input "MuniDeLaCostaRec 44035"
click at [624, 441] on span "Seleccionar Archivo" at bounding box center [582, 439] width 99 height 13
click at [645, 441] on input "Seleccionar Archivo" at bounding box center [754, 440] width 217 height 15
type input "C:\fakepath\Rec 44035.pdf"
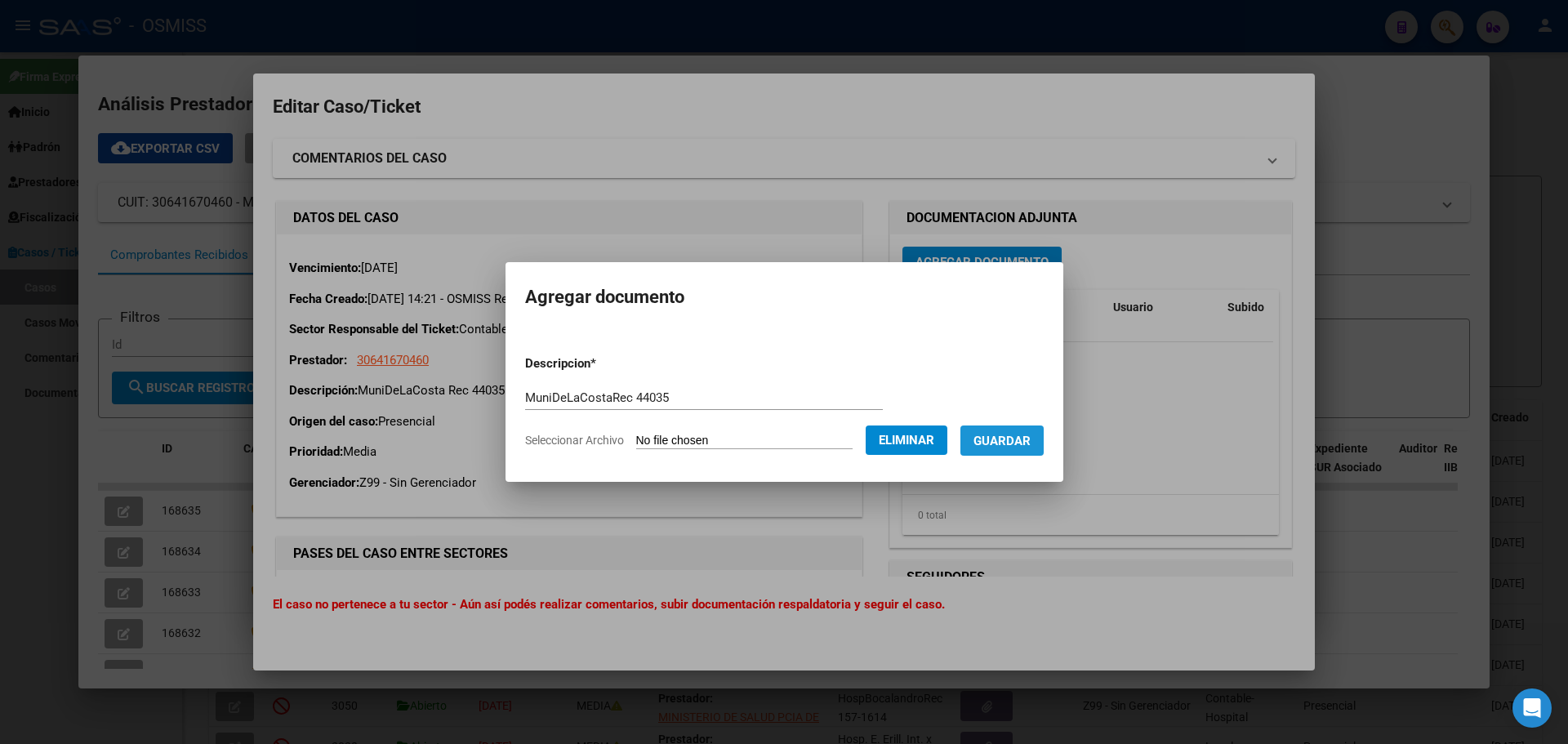
click at [1027, 428] on button "Guardar" at bounding box center [1002, 440] width 83 height 30
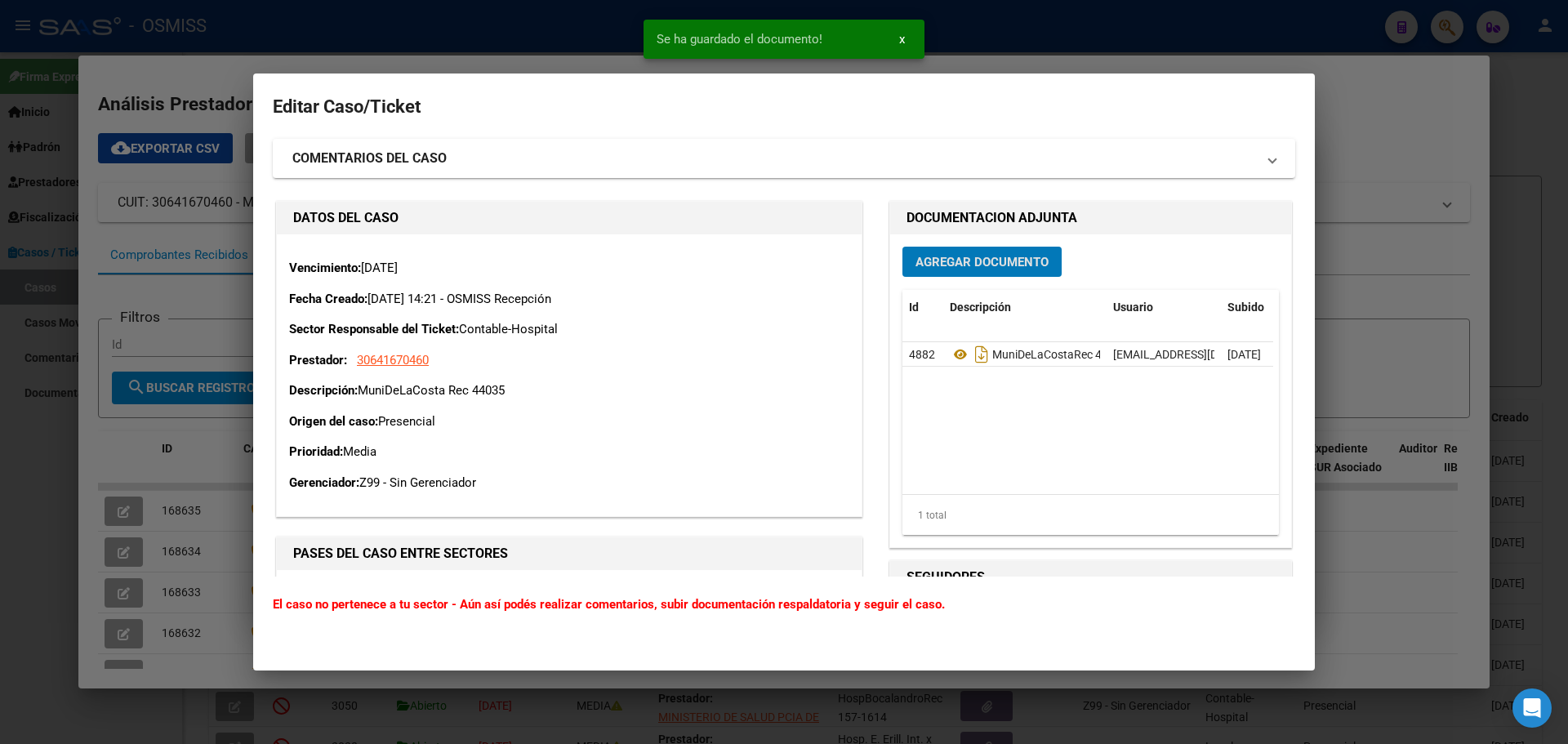
click at [180, 76] on div at bounding box center [784, 372] width 1568 height 744
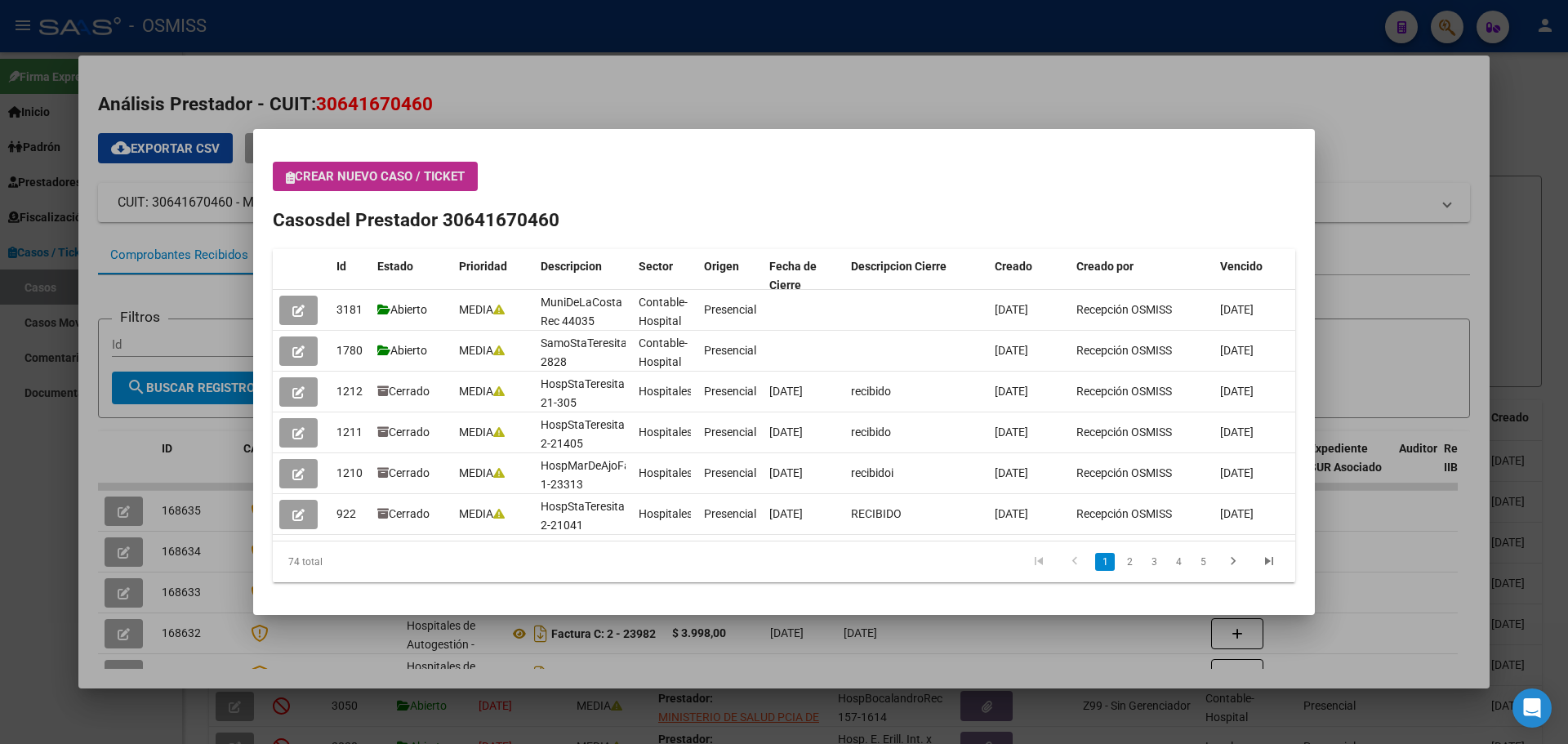
click at [288, 178] on icon "button" at bounding box center [290, 178] width 9 height 12
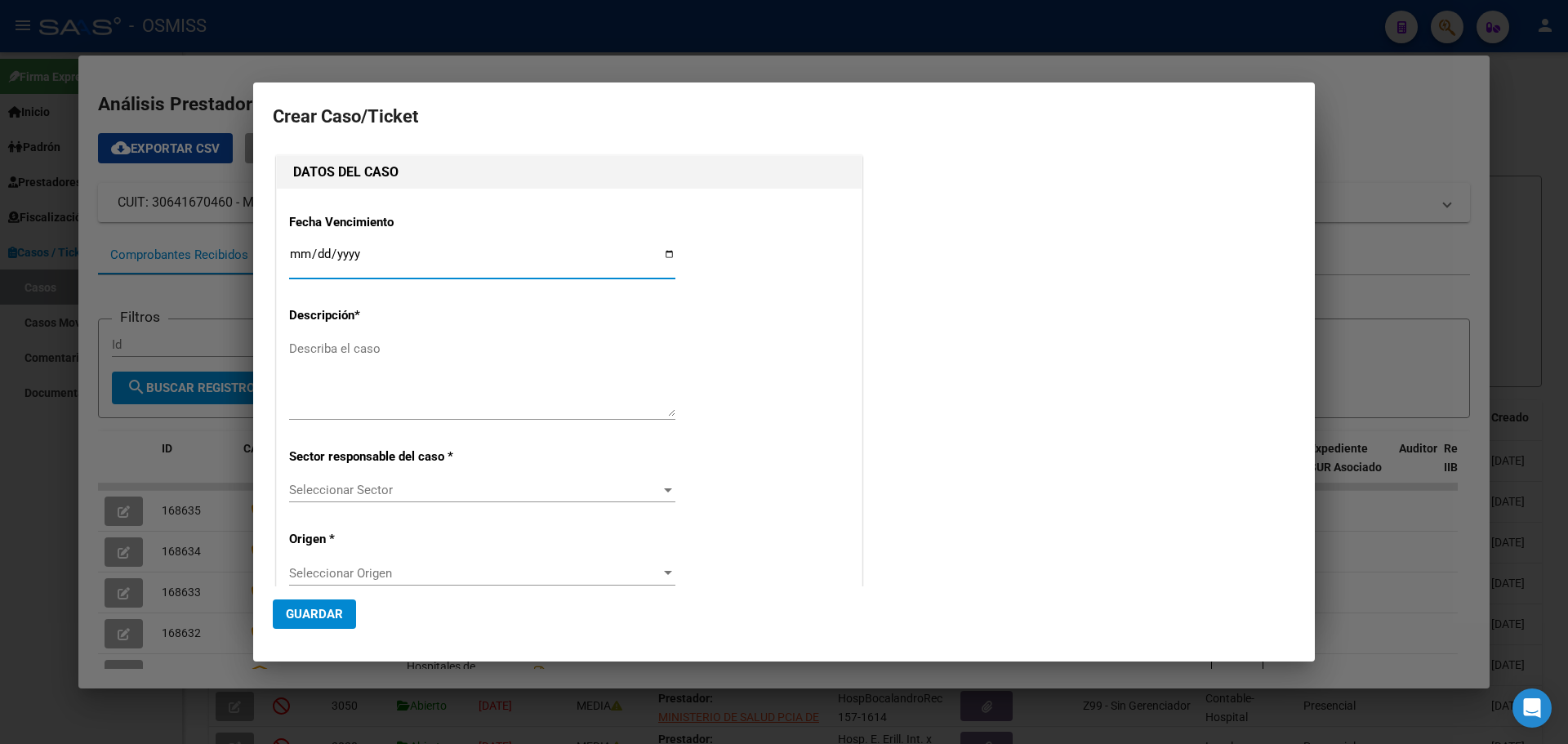
click at [663, 249] on input "Ingresar fecha" at bounding box center [482, 260] width 386 height 26
type input "2025-10-08"
click at [350, 346] on textarea "Describa el caso" at bounding box center [482, 378] width 386 height 76
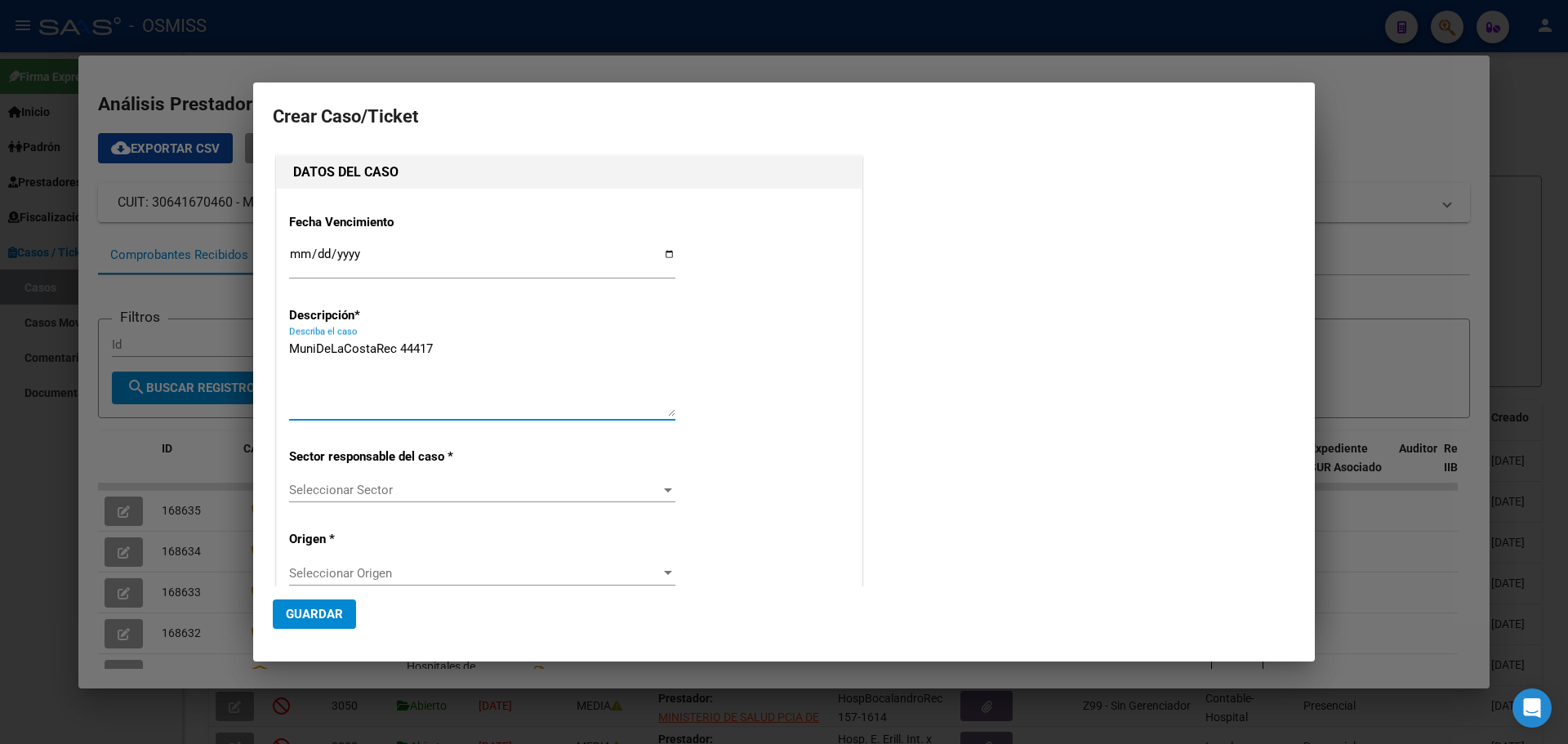
type textarea "MuniDeLaCostaRec 44417"
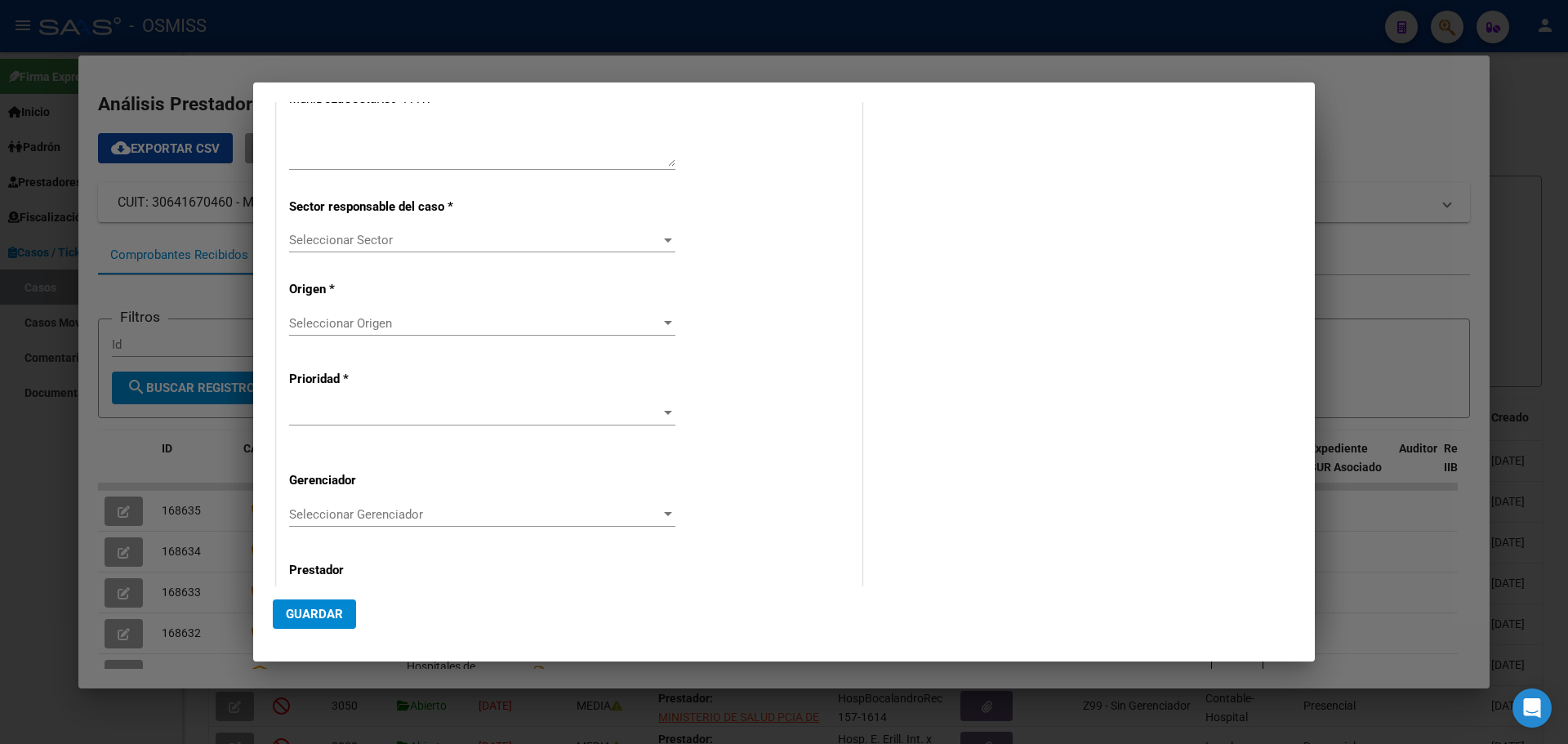
scroll to position [314, 0]
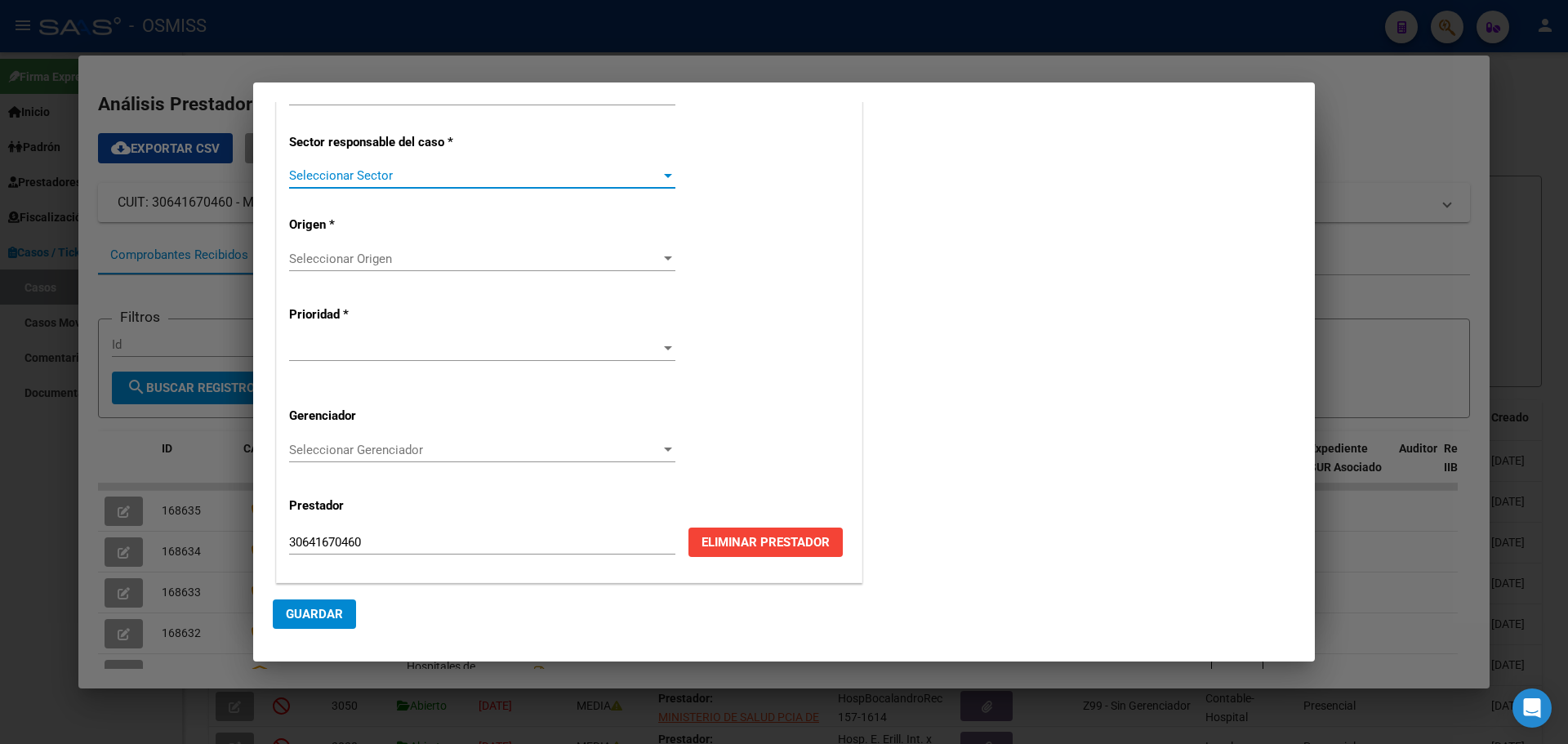
click at [662, 170] on div at bounding box center [668, 175] width 15 height 13
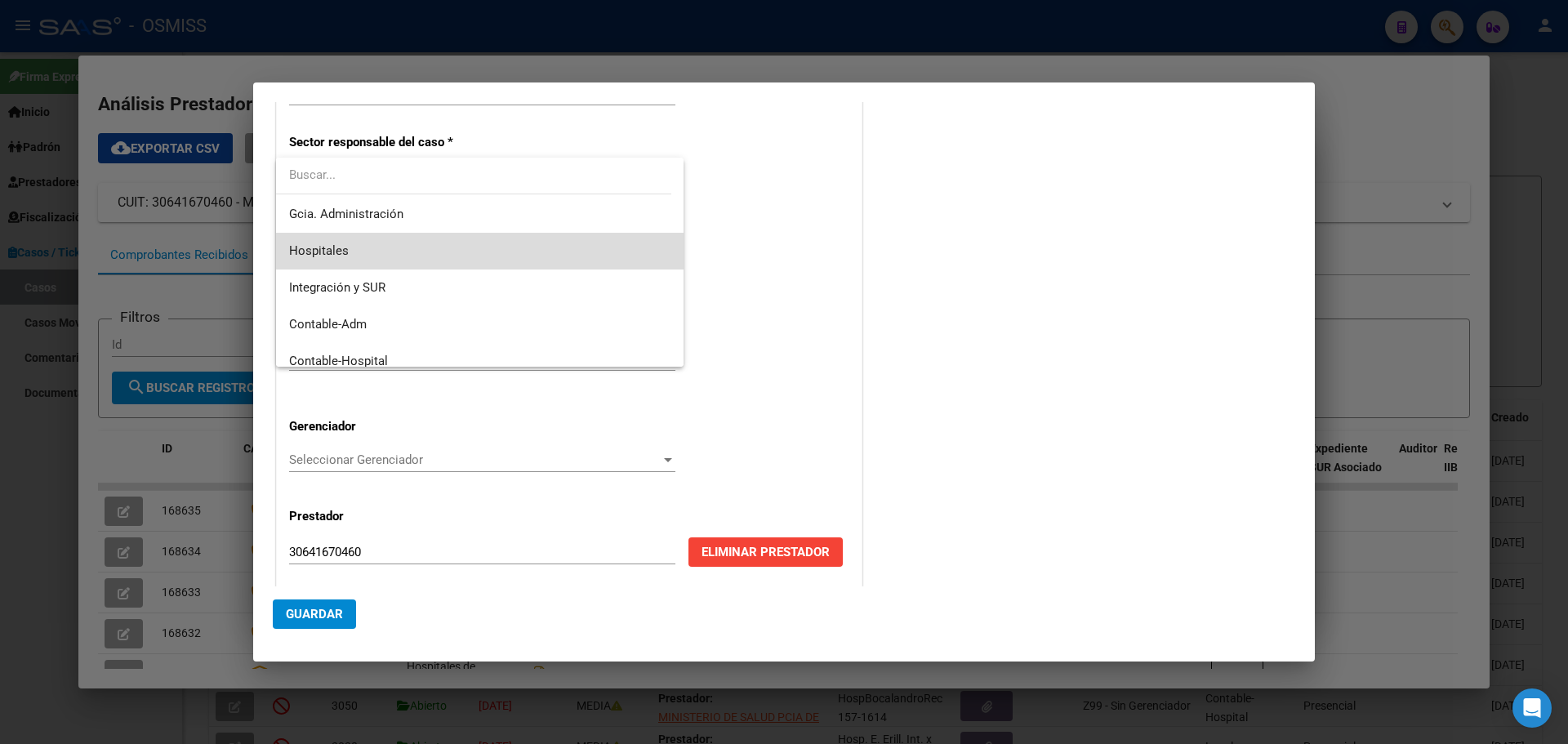
click at [671, 358] on div "Legales Afiliaciones Auditoría Médica Gcia. Administración Hospitales Integraci…" at bounding box center [479, 262] width 408 height 209
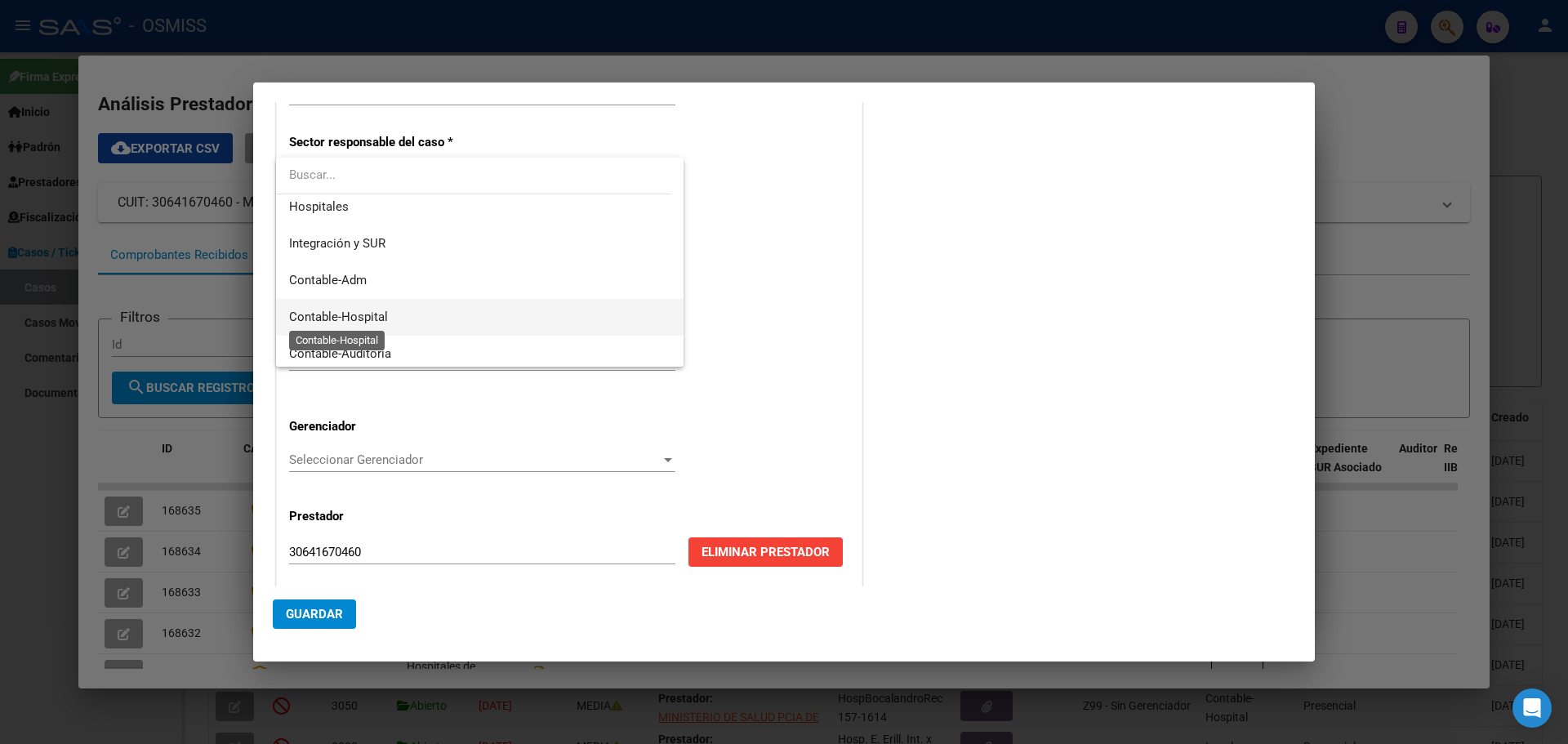
click at [358, 315] on span "Contable-Hospital" at bounding box center [338, 317] width 99 height 15
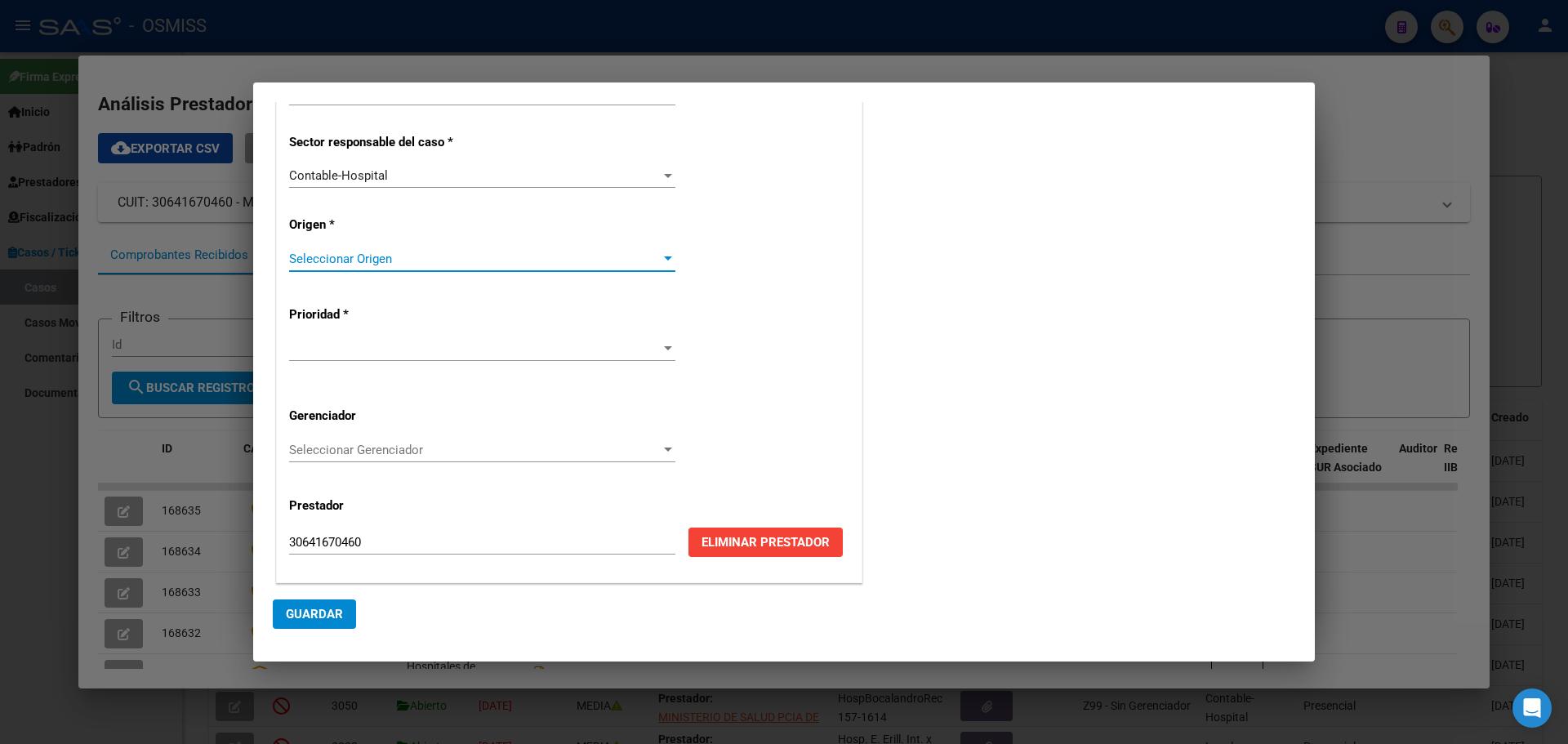
click at [666, 258] on div at bounding box center [668, 258] width 8 height 4
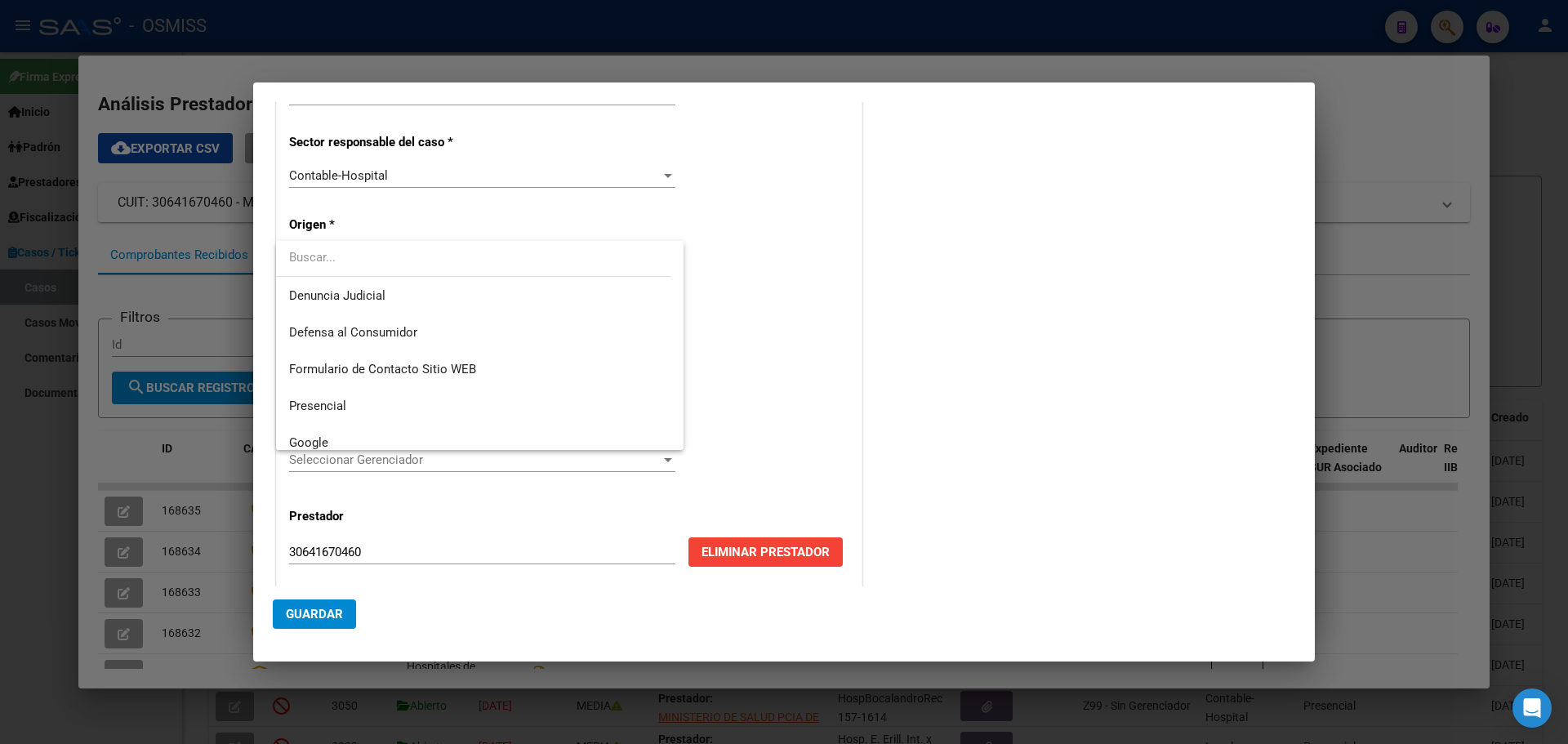
scroll to position [163, 0]
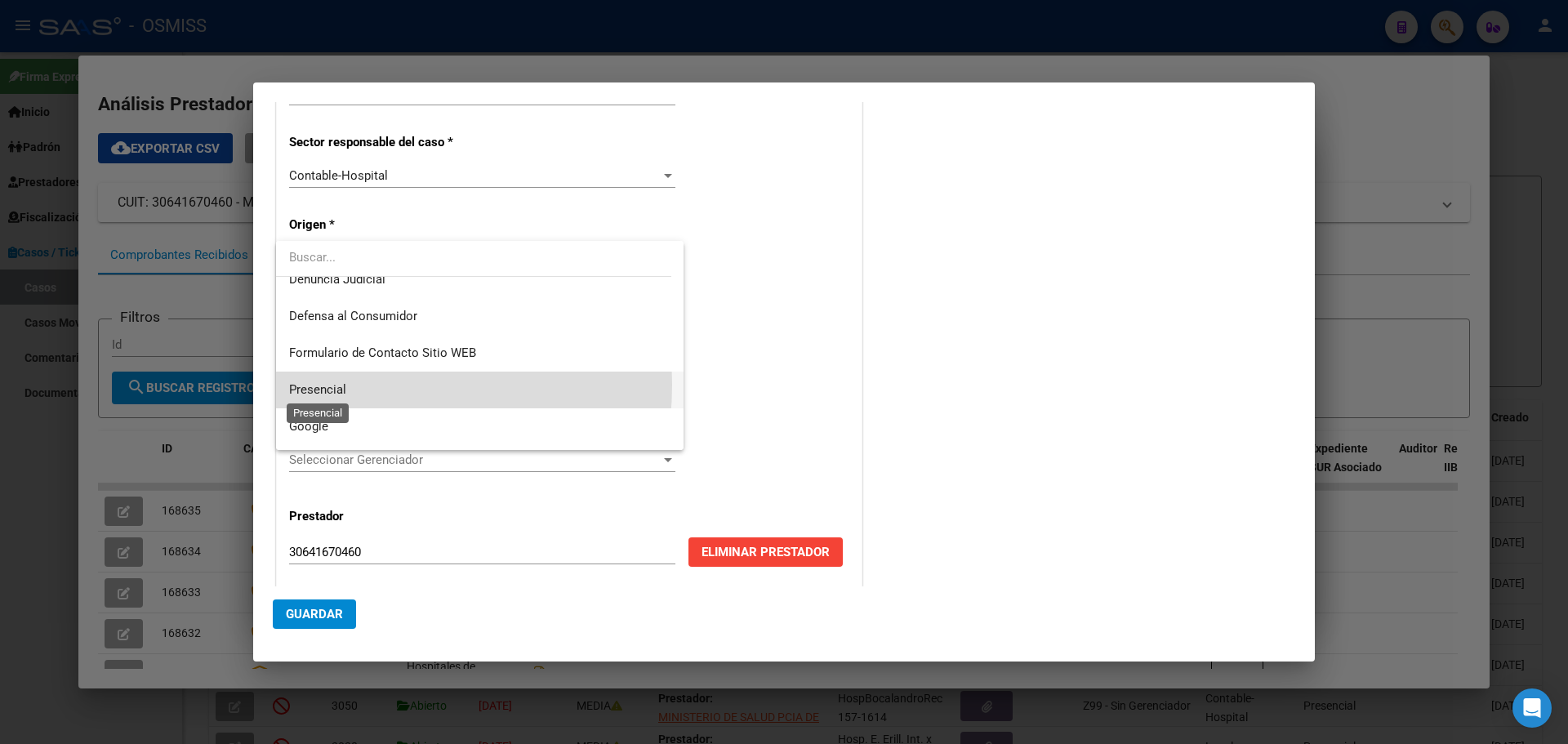
click at [340, 384] on span "Presencial" at bounding box center [318, 389] width 57 height 15
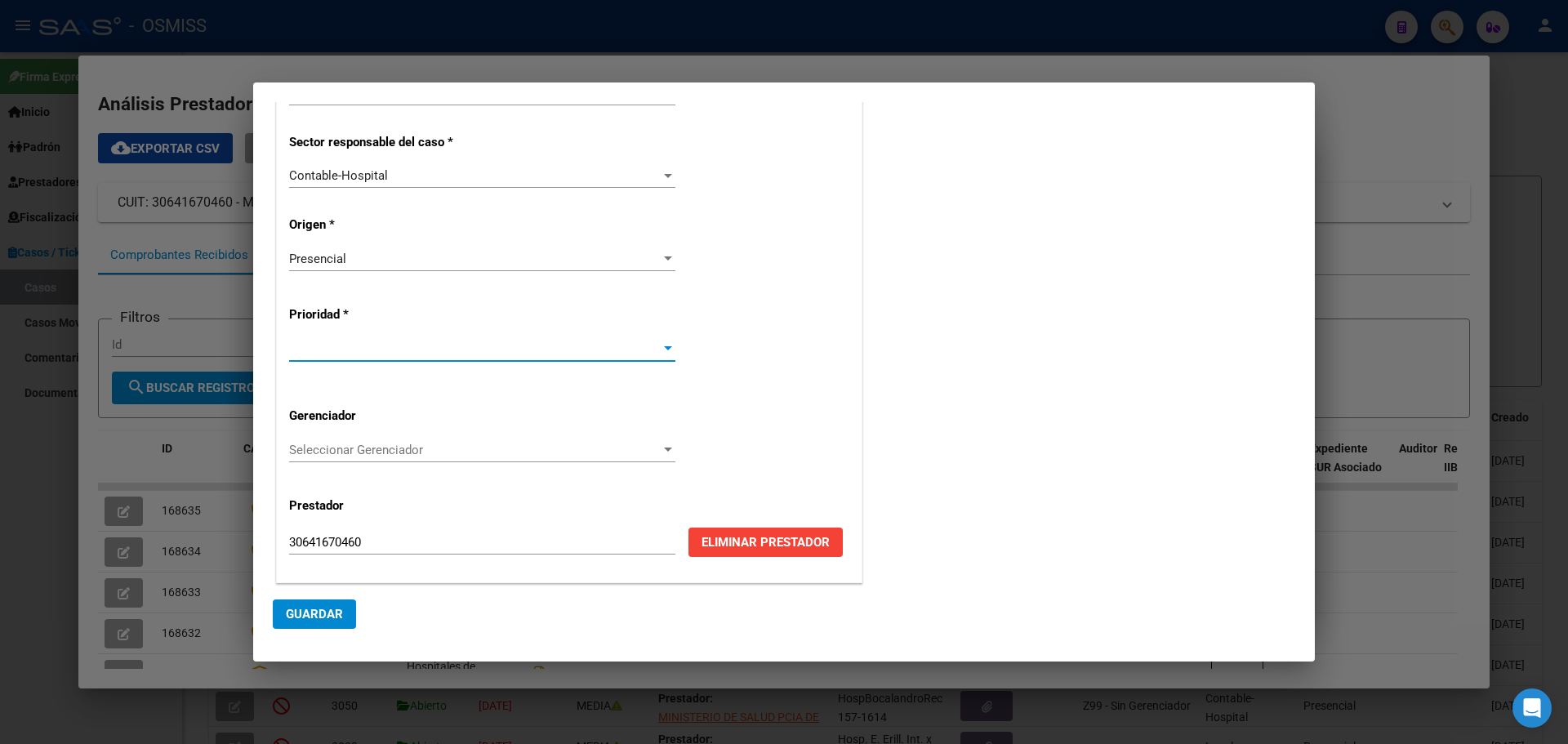
click at [665, 345] on div at bounding box center [668, 348] width 15 height 13
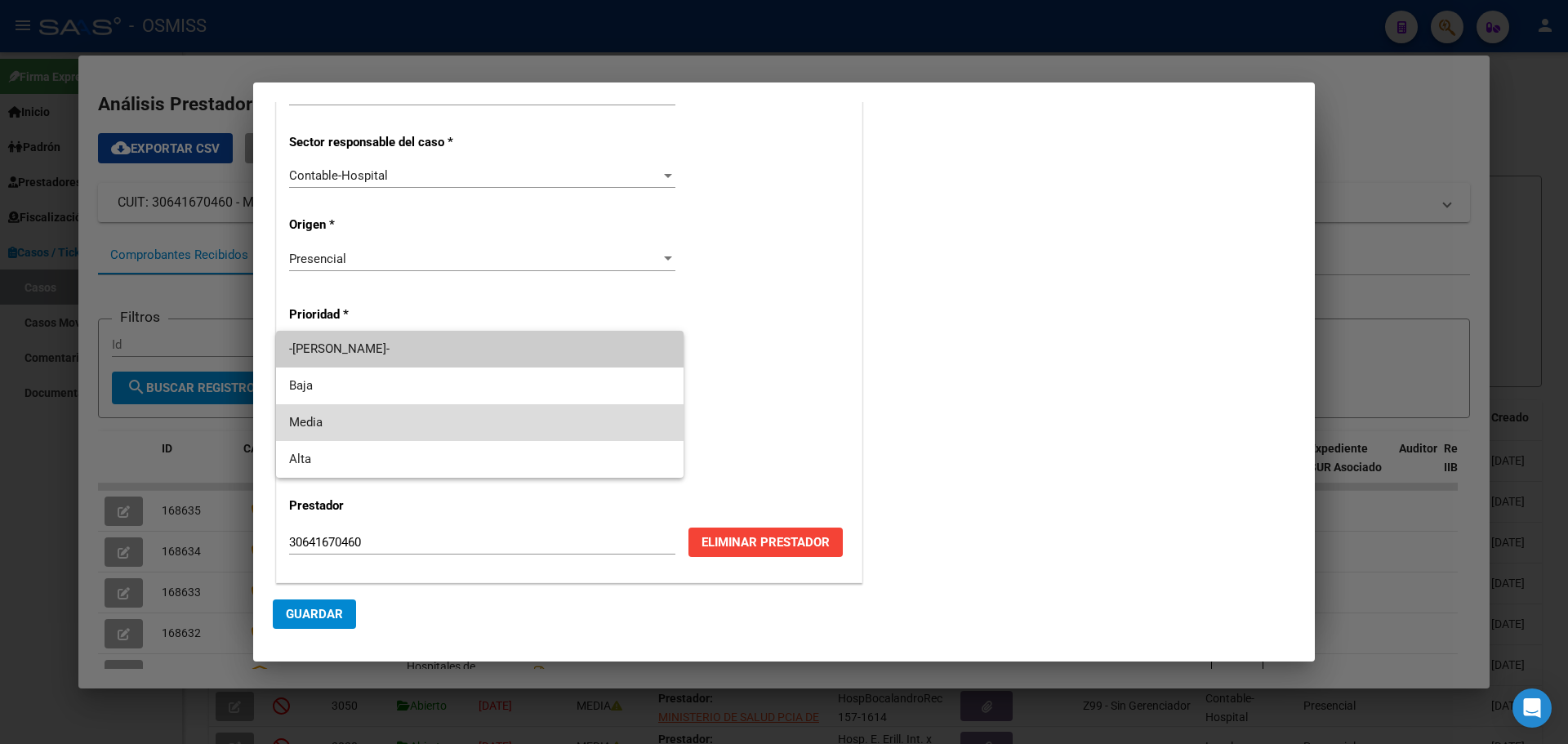
click at [298, 417] on span "Media" at bounding box center [479, 422] width 381 height 36
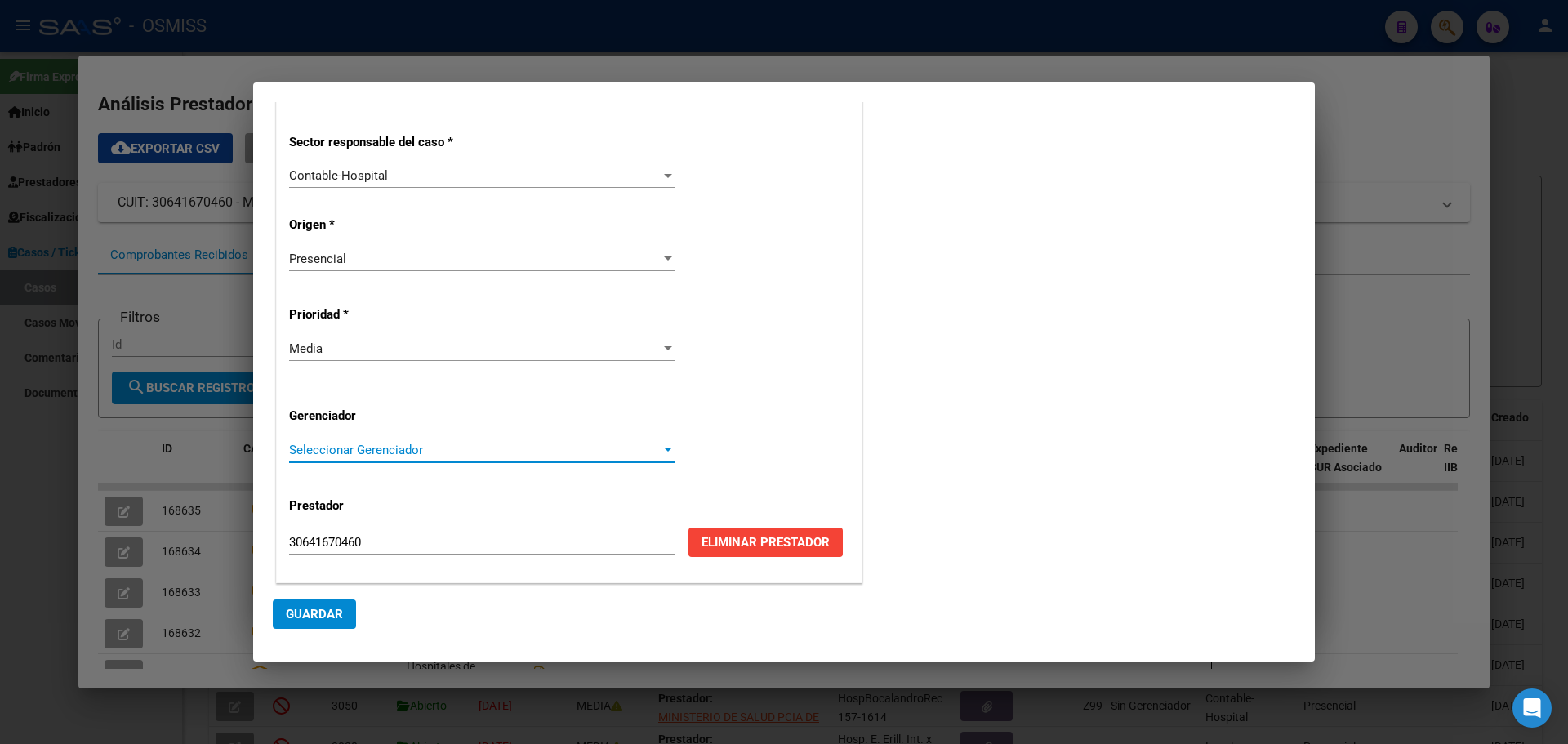
click at [664, 448] on div at bounding box center [668, 449] width 8 height 4
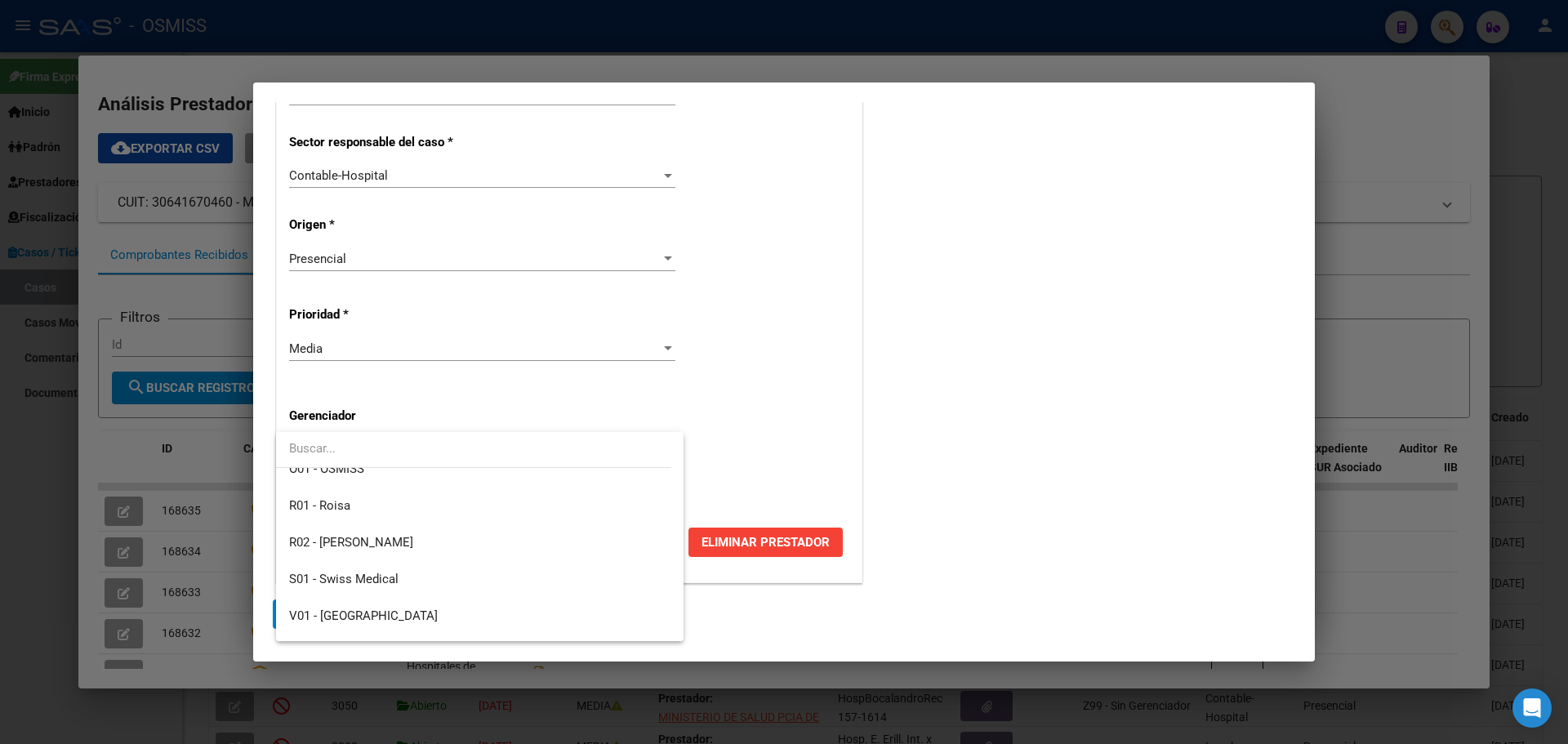
scroll to position [489, 0]
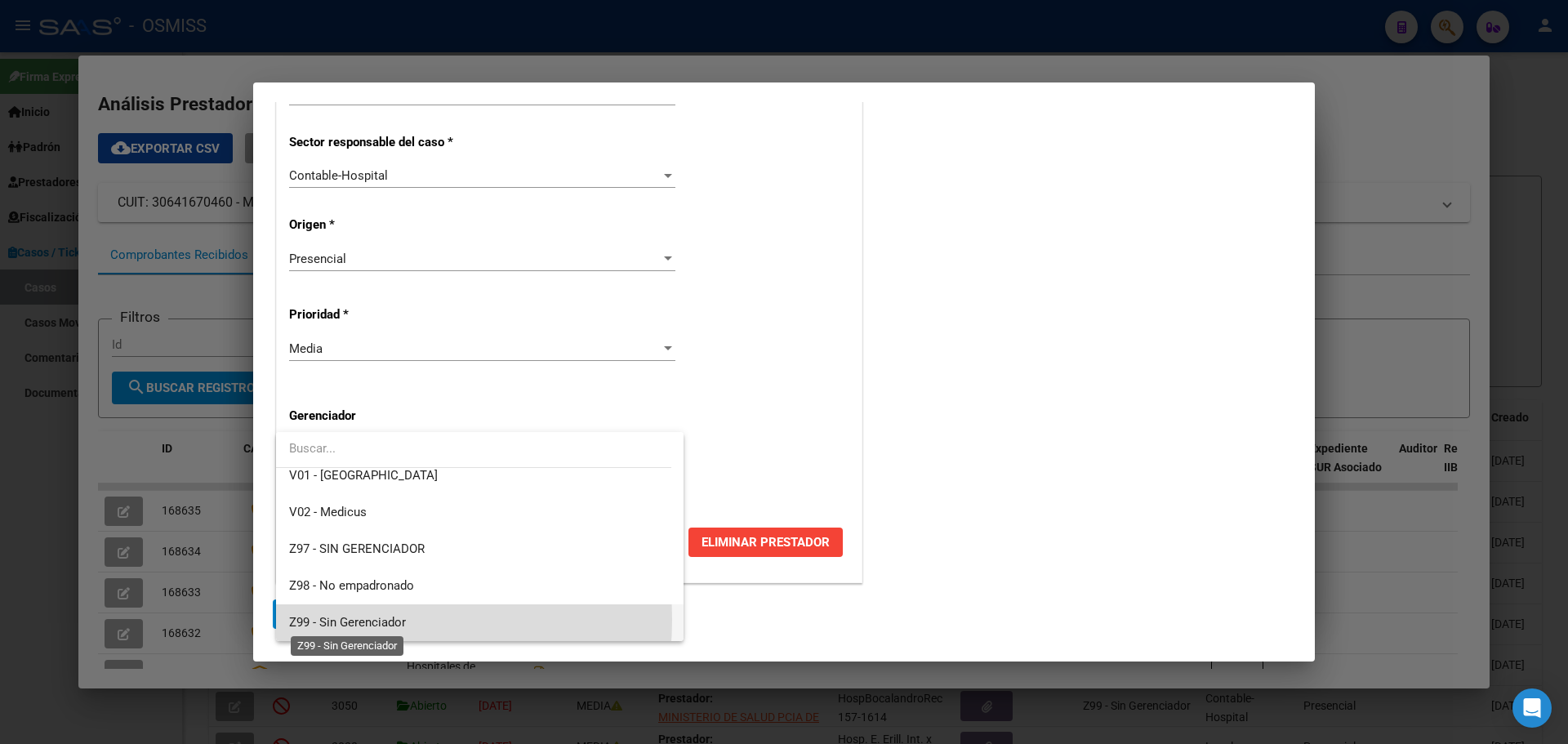
click at [355, 620] on span "Z99 - Sin Gerenciador" at bounding box center [348, 622] width 117 height 15
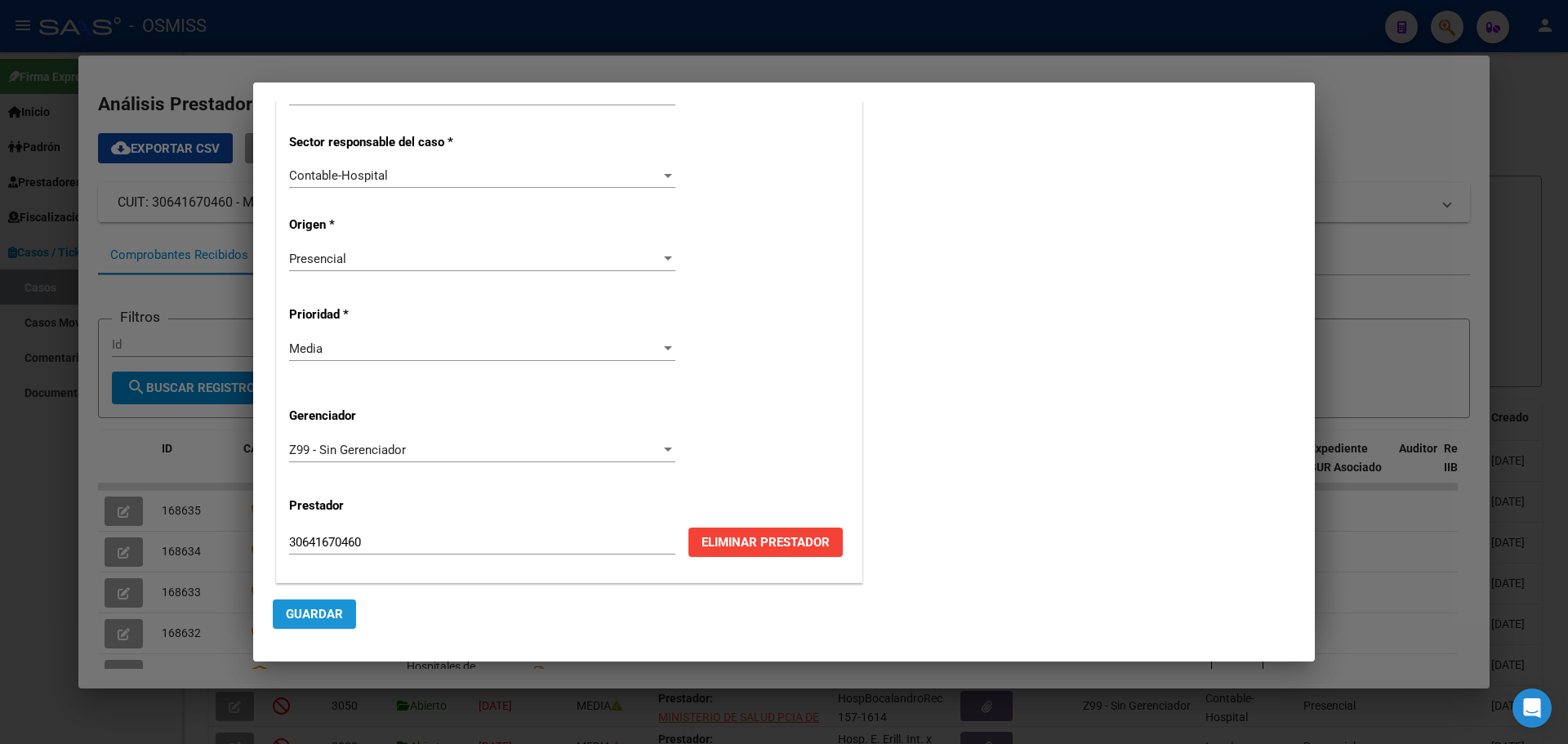
click at [329, 614] on span "Guardar" at bounding box center [314, 613] width 57 height 15
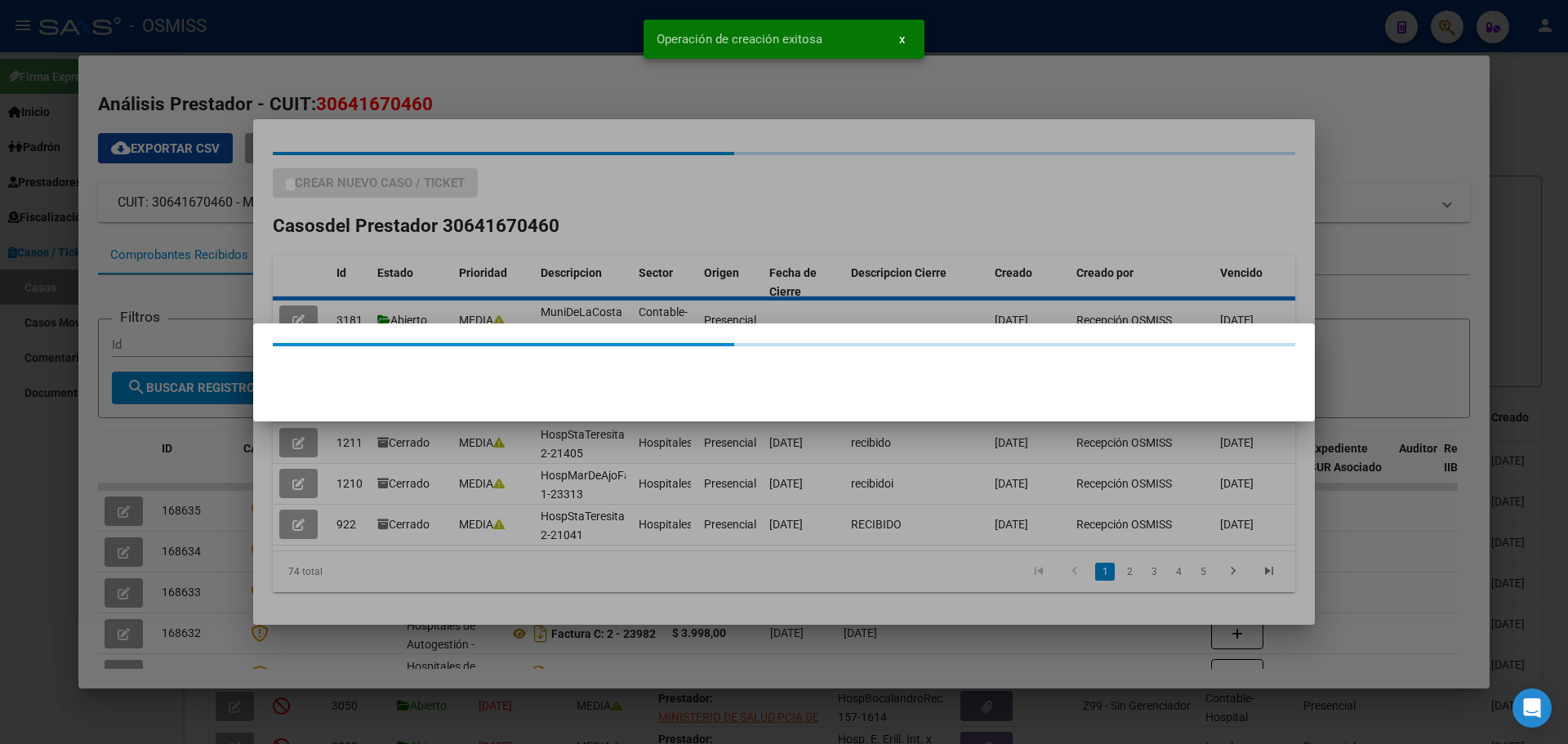
scroll to position [0, 0]
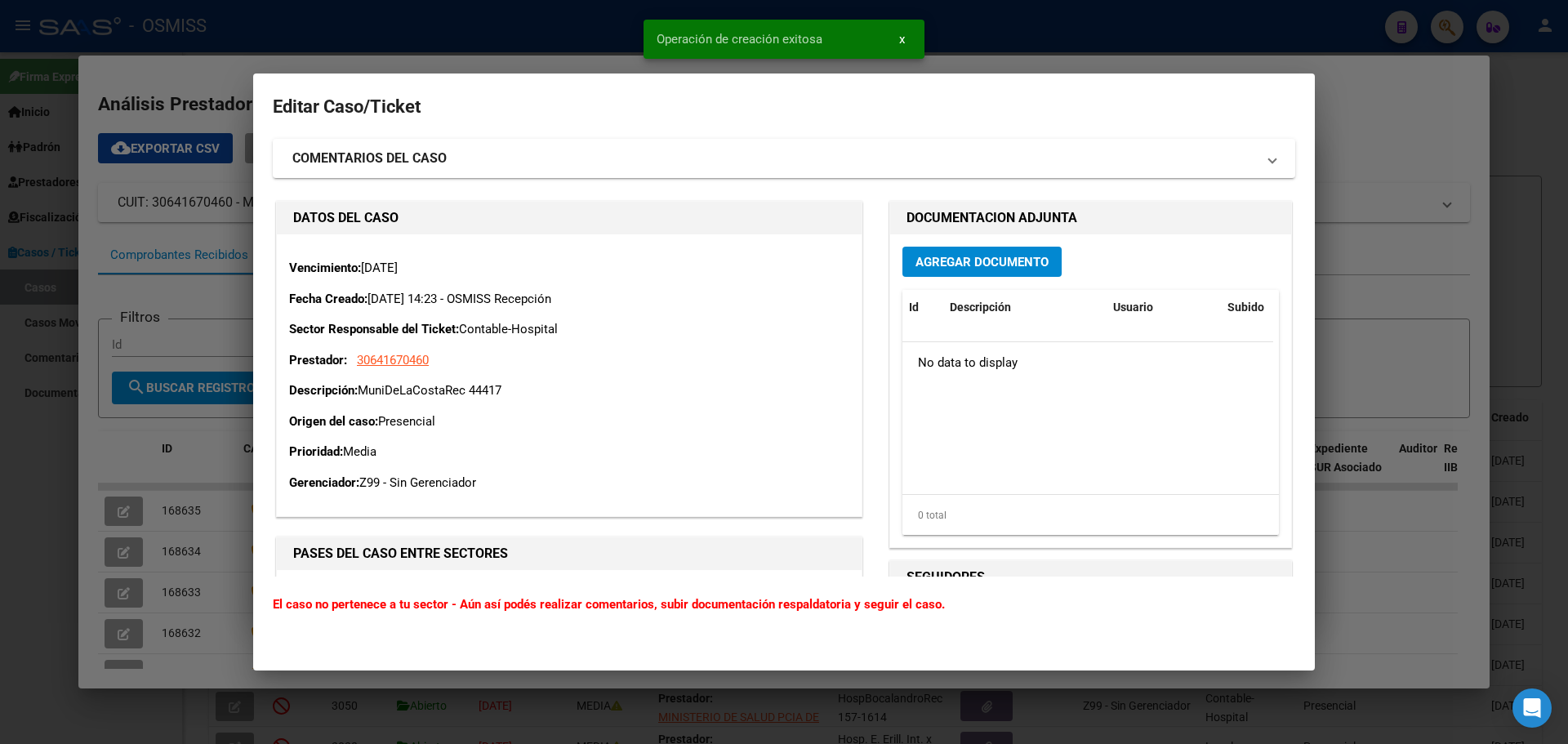
click at [999, 260] on span "Agregar Documento" at bounding box center [982, 262] width 133 height 15
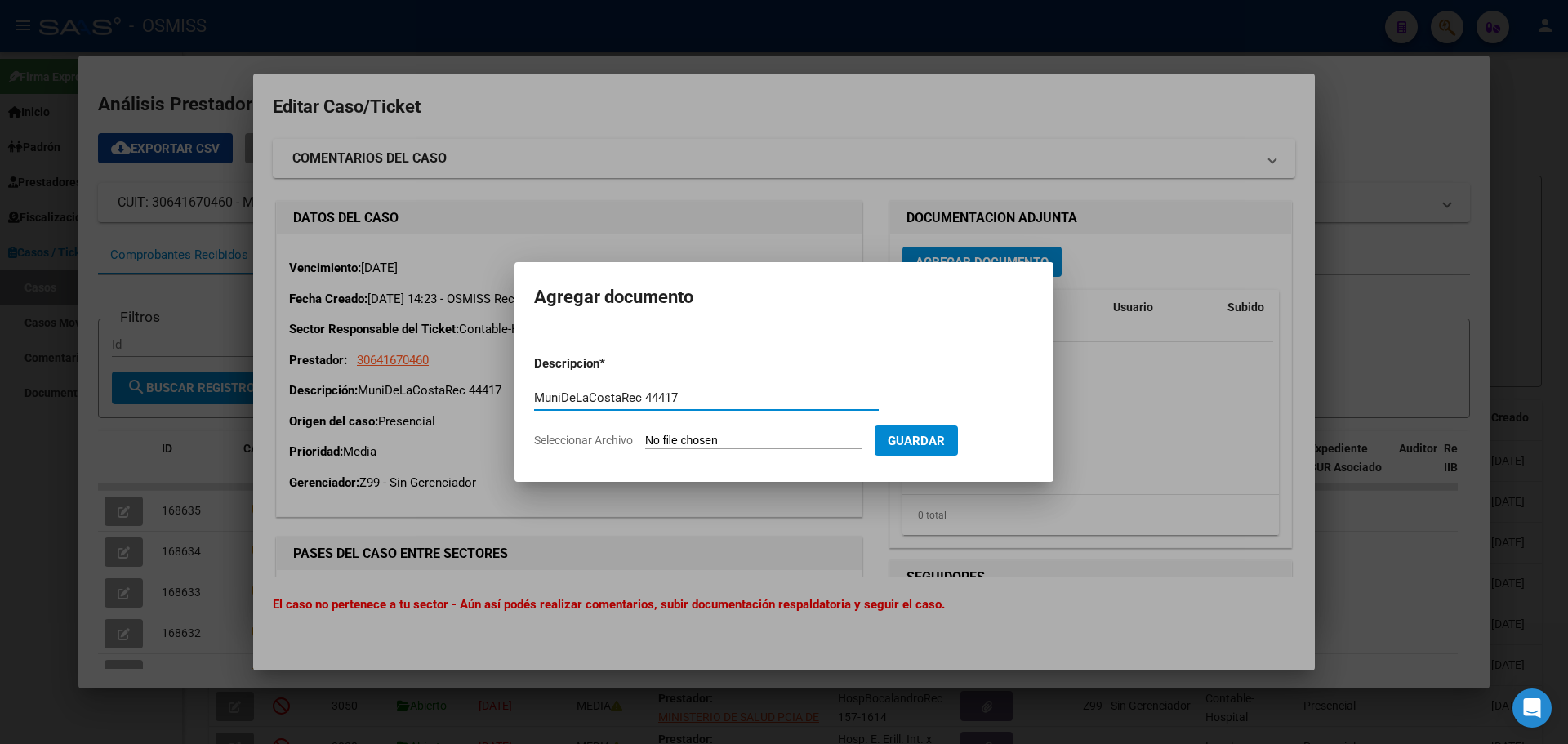
type input "MuniDeLaCostaRec 44417"
click at [571, 441] on span "Seleccionar Archivo" at bounding box center [582, 439] width 99 height 13
click at [645, 441] on input "Seleccionar Archivo" at bounding box center [754, 440] width 217 height 15
type input "C:\fakepath\Rec 44417.pdf"
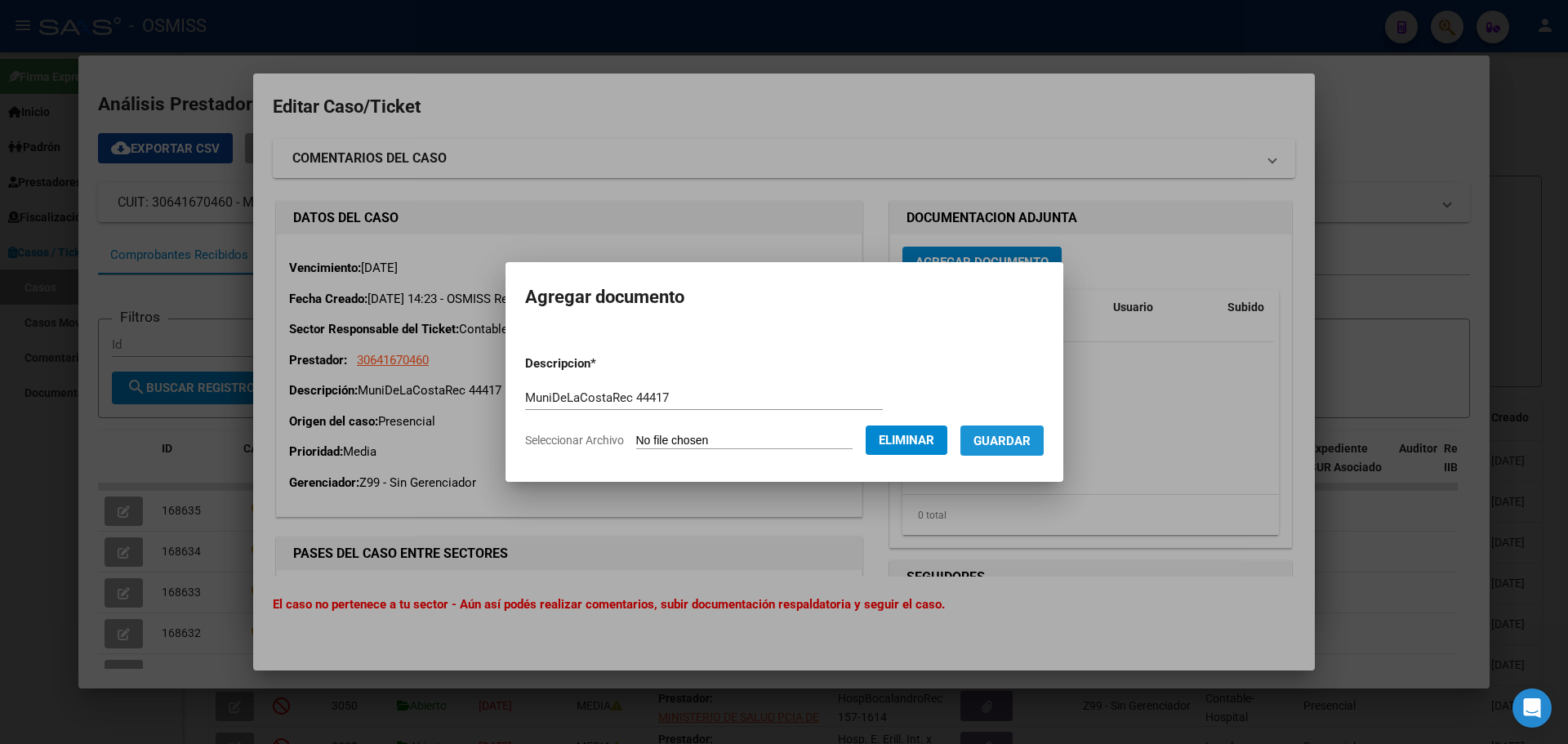
click at [1022, 442] on span "Guardar" at bounding box center [1002, 440] width 57 height 15
